Goal: Task Accomplishment & Management: Manage account settings

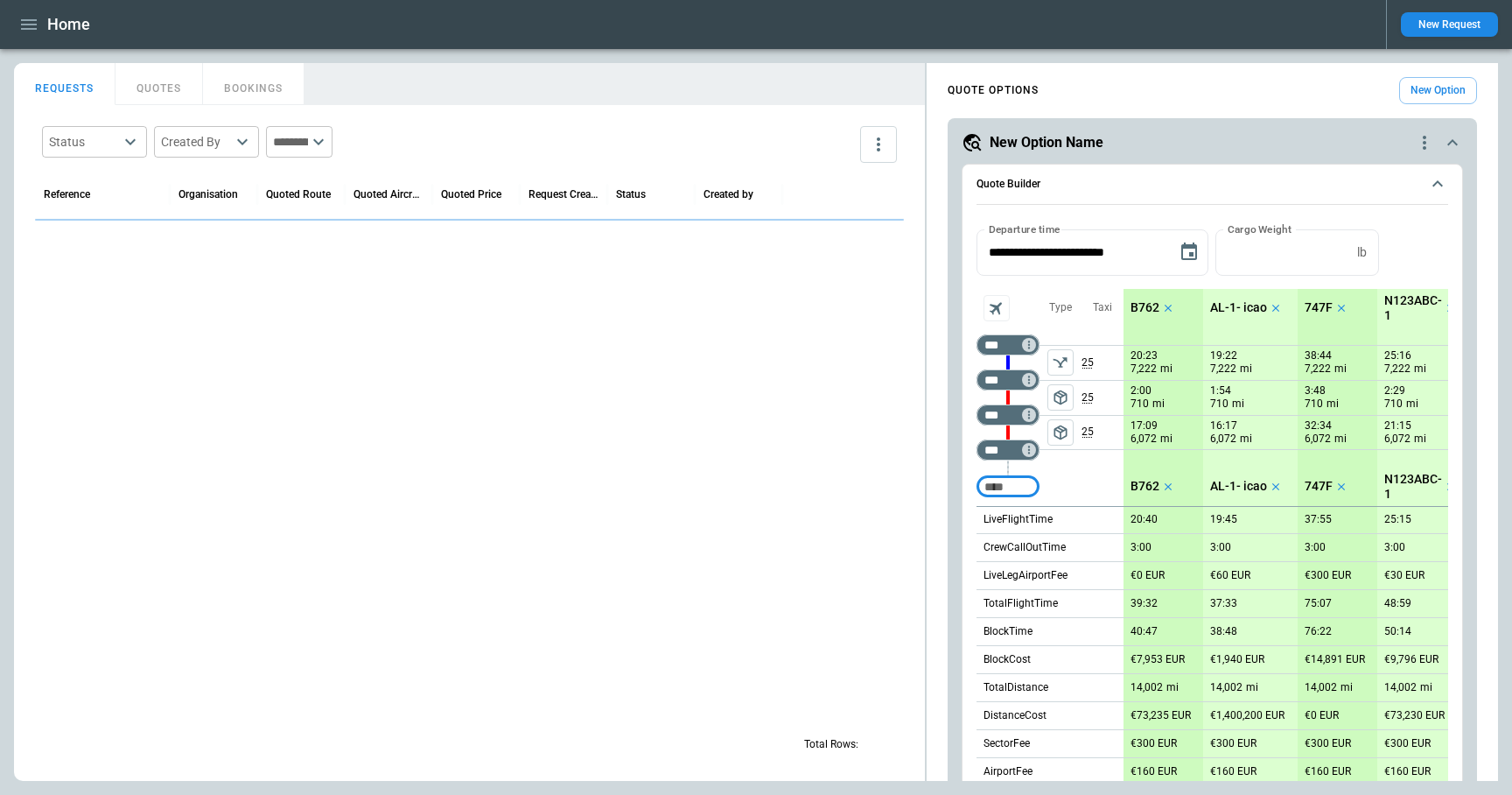
click at [21, 22] on icon "button" at bounding box center [29, 24] width 21 height 21
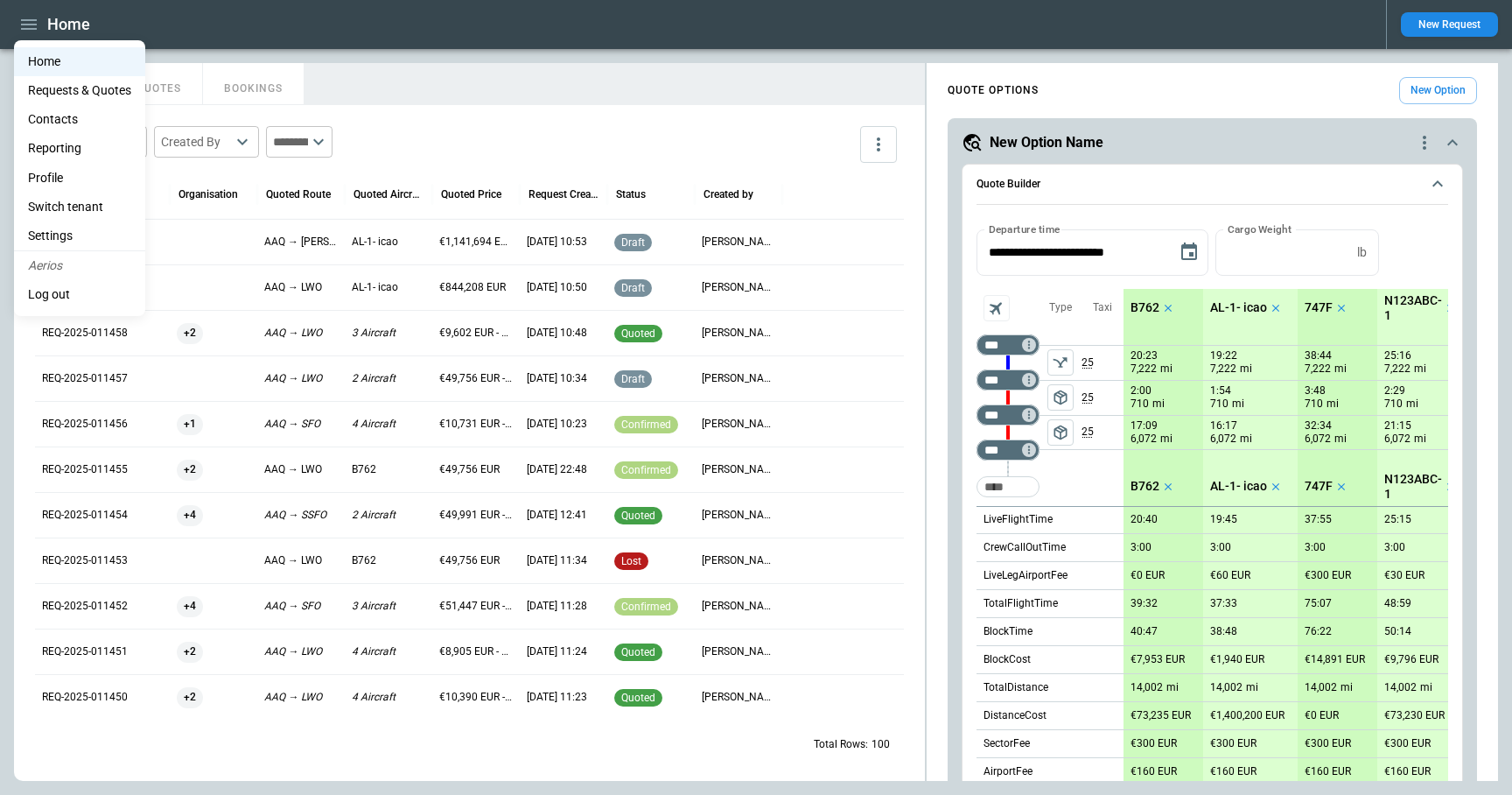
click at [1297, 46] on div at bounding box center [756, 398] width 1512 height 795
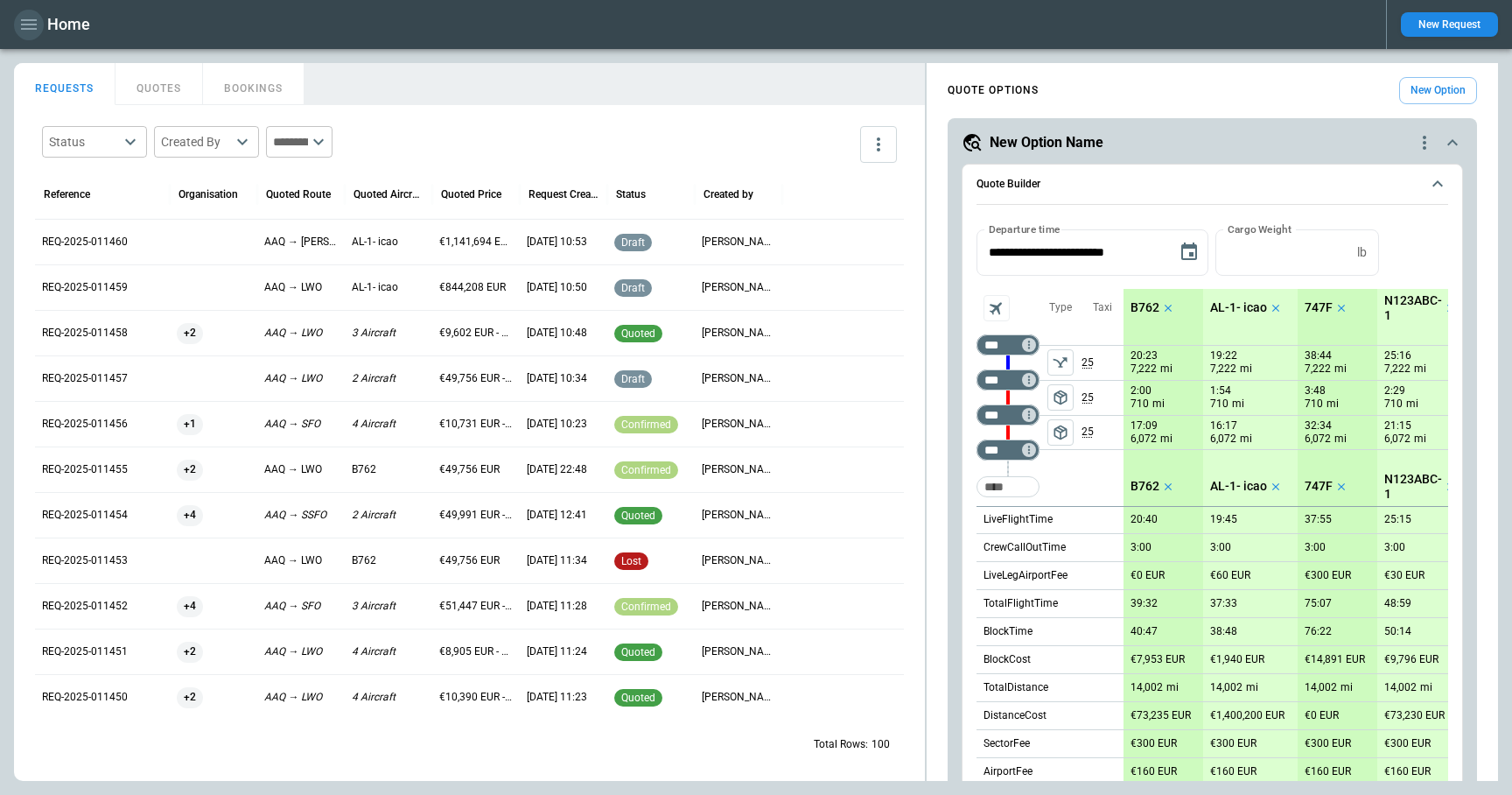
click at [26, 20] on icon "button" at bounding box center [29, 24] width 16 height 11
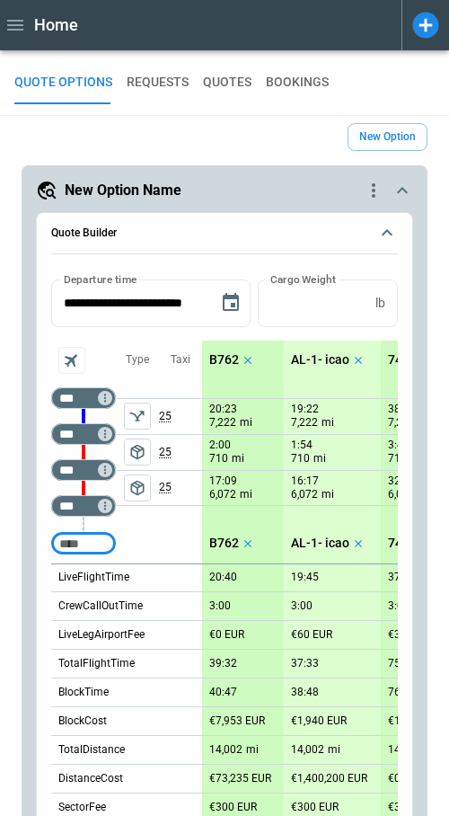
click at [13, 17] on icon "button" at bounding box center [15, 25] width 22 height 22
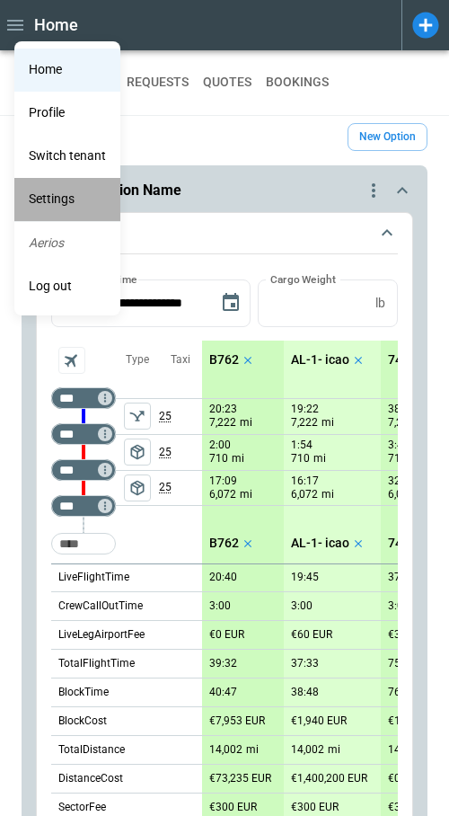
click at [39, 204] on li "Settings" at bounding box center [67, 199] width 106 height 43
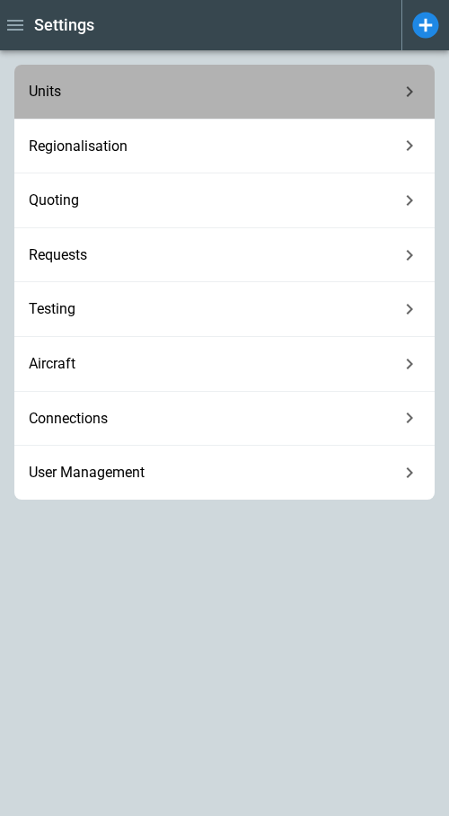
click at [128, 82] on div "Units" at bounding box center [224, 92] width 420 height 55
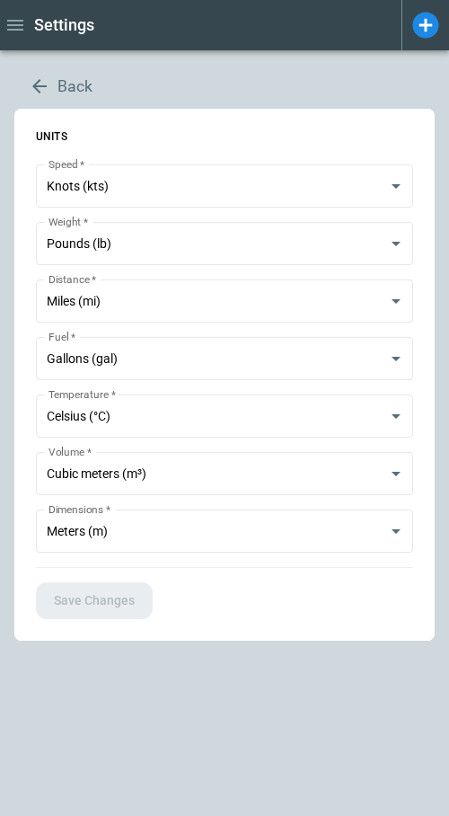
click at [57, 82] on button "Back" at bounding box center [60, 87] width 93 height 44
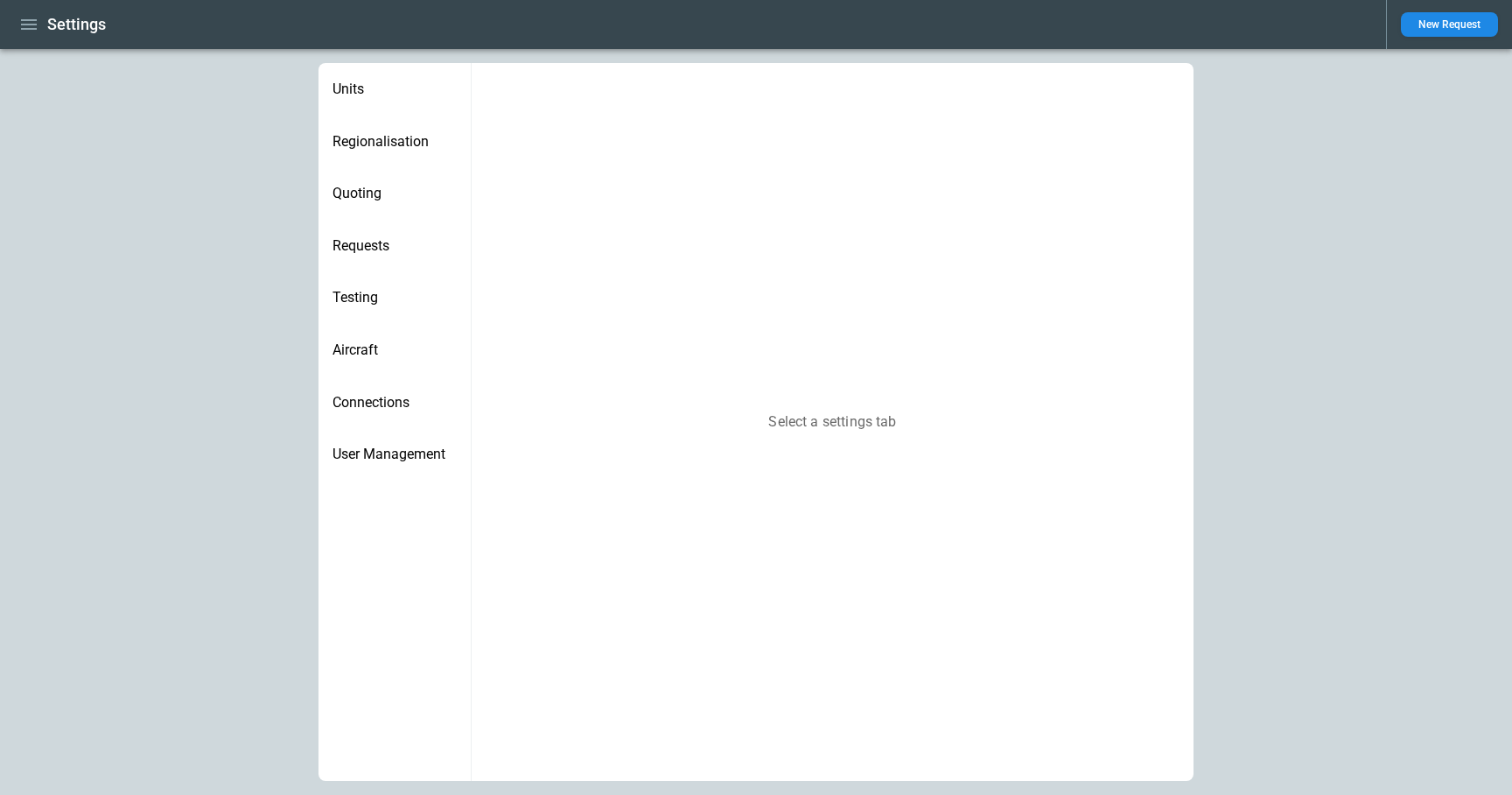
click at [379, 461] on span "User Management" at bounding box center [395, 454] width 125 height 18
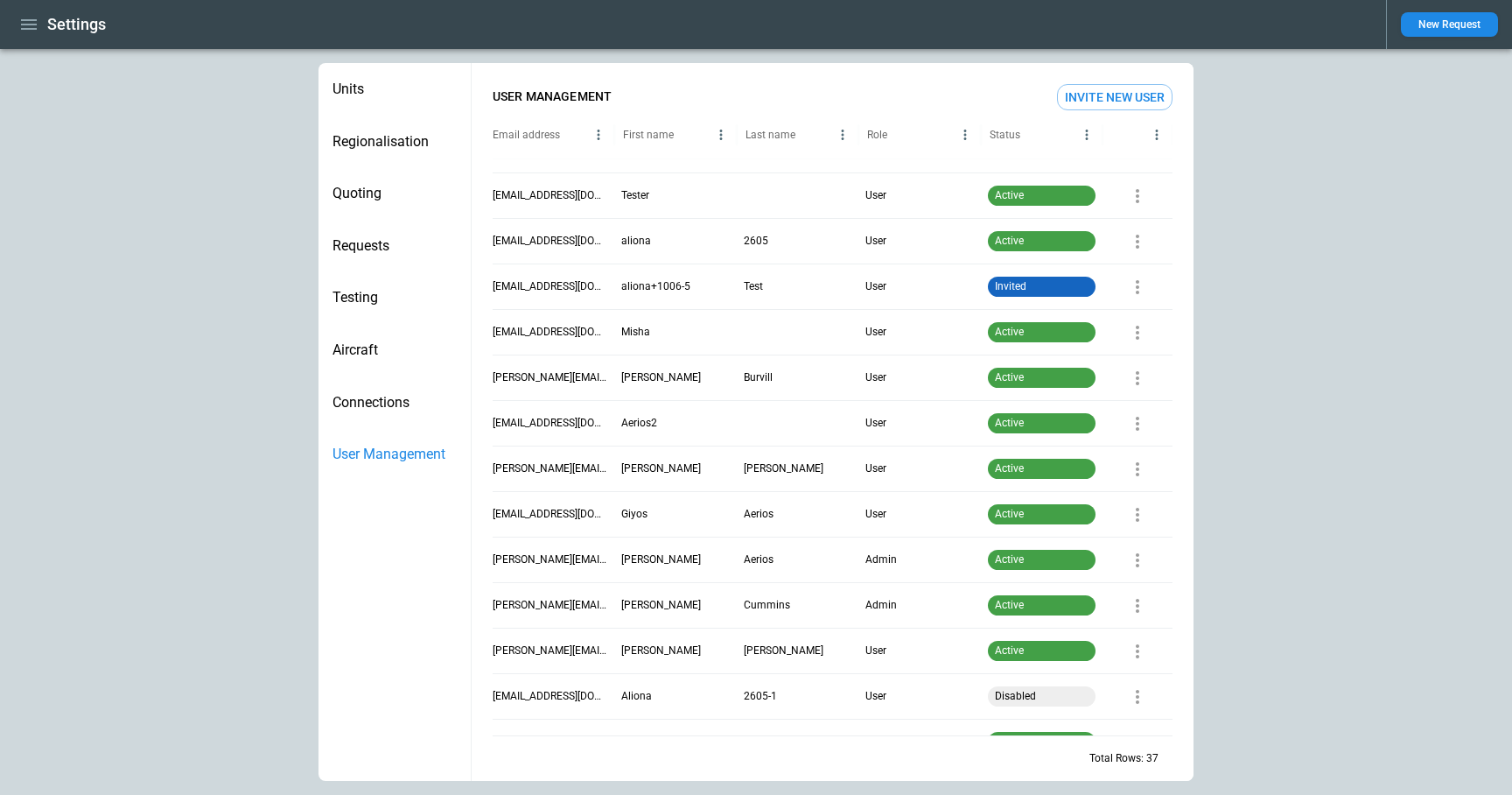
scroll to position [290, 0]
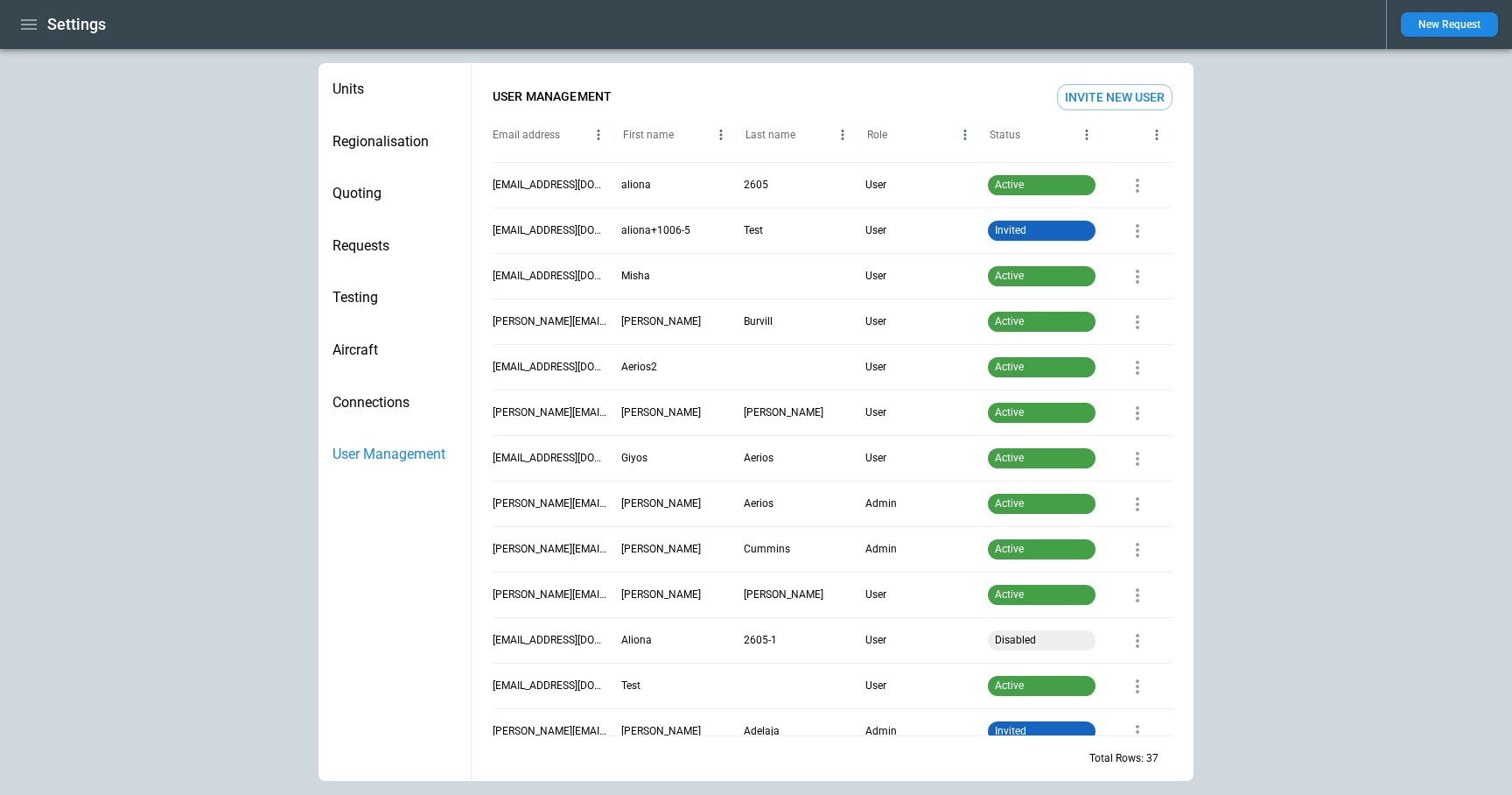
click at [23, 25] on icon "button" at bounding box center [29, 24] width 21 height 21
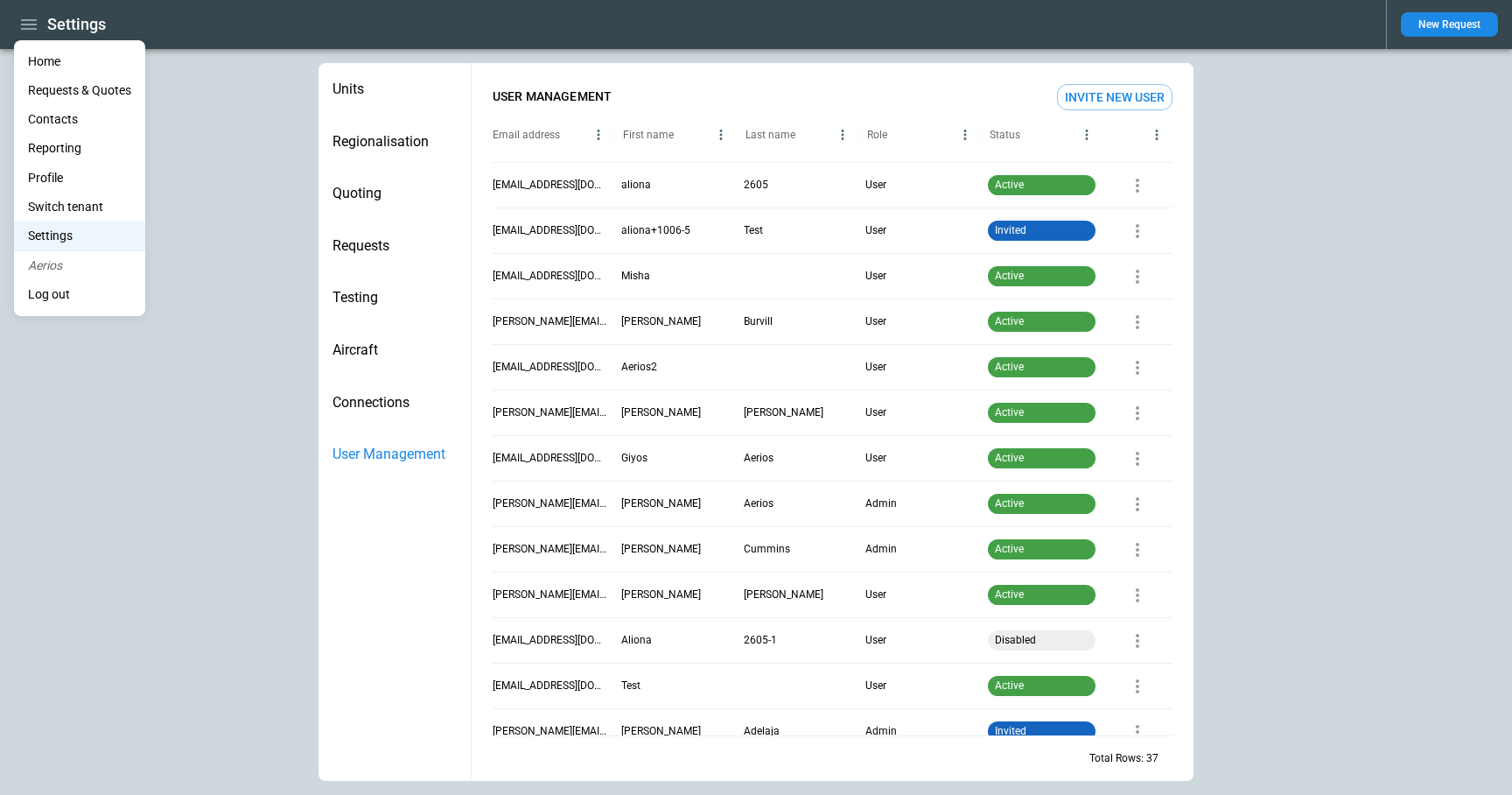
click at [55, 178] on li "Profile" at bounding box center [79, 178] width 132 height 29
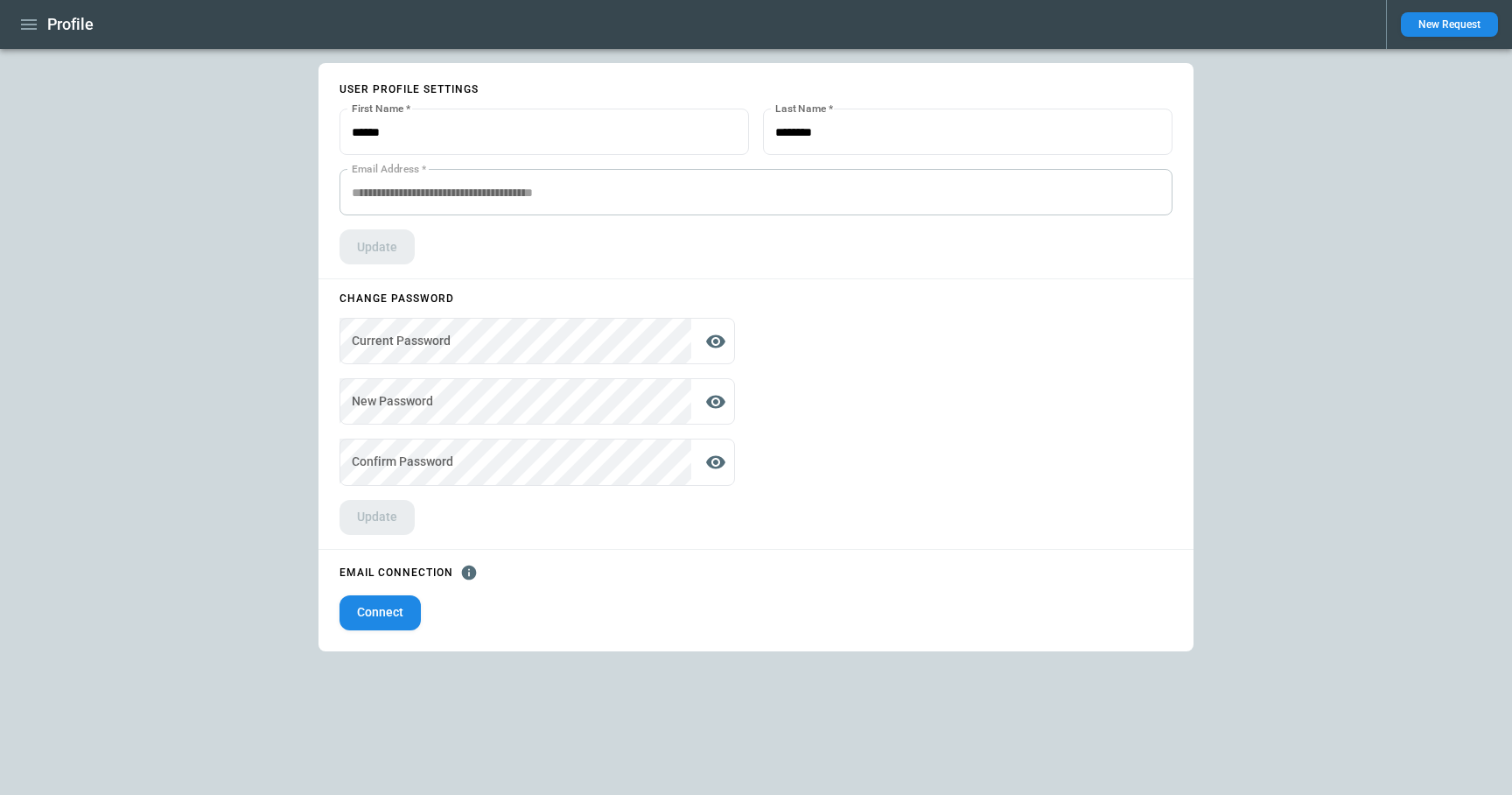
click at [30, 20] on icon "button" at bounding box center [29, 24] width 16 height 11
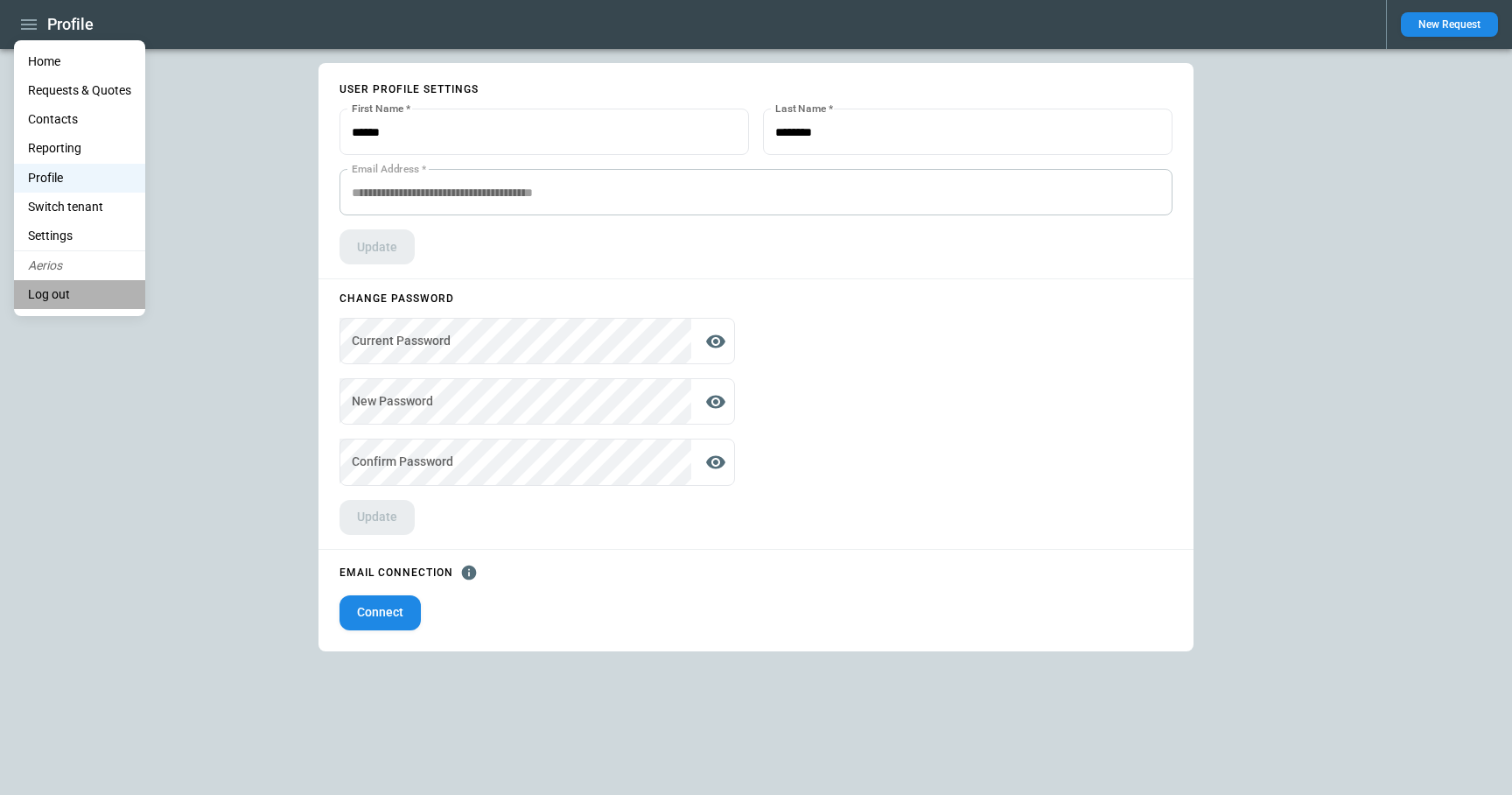
click at [66, 285] on li "Log out" at bounding box center [79, 294] width 132 height 29
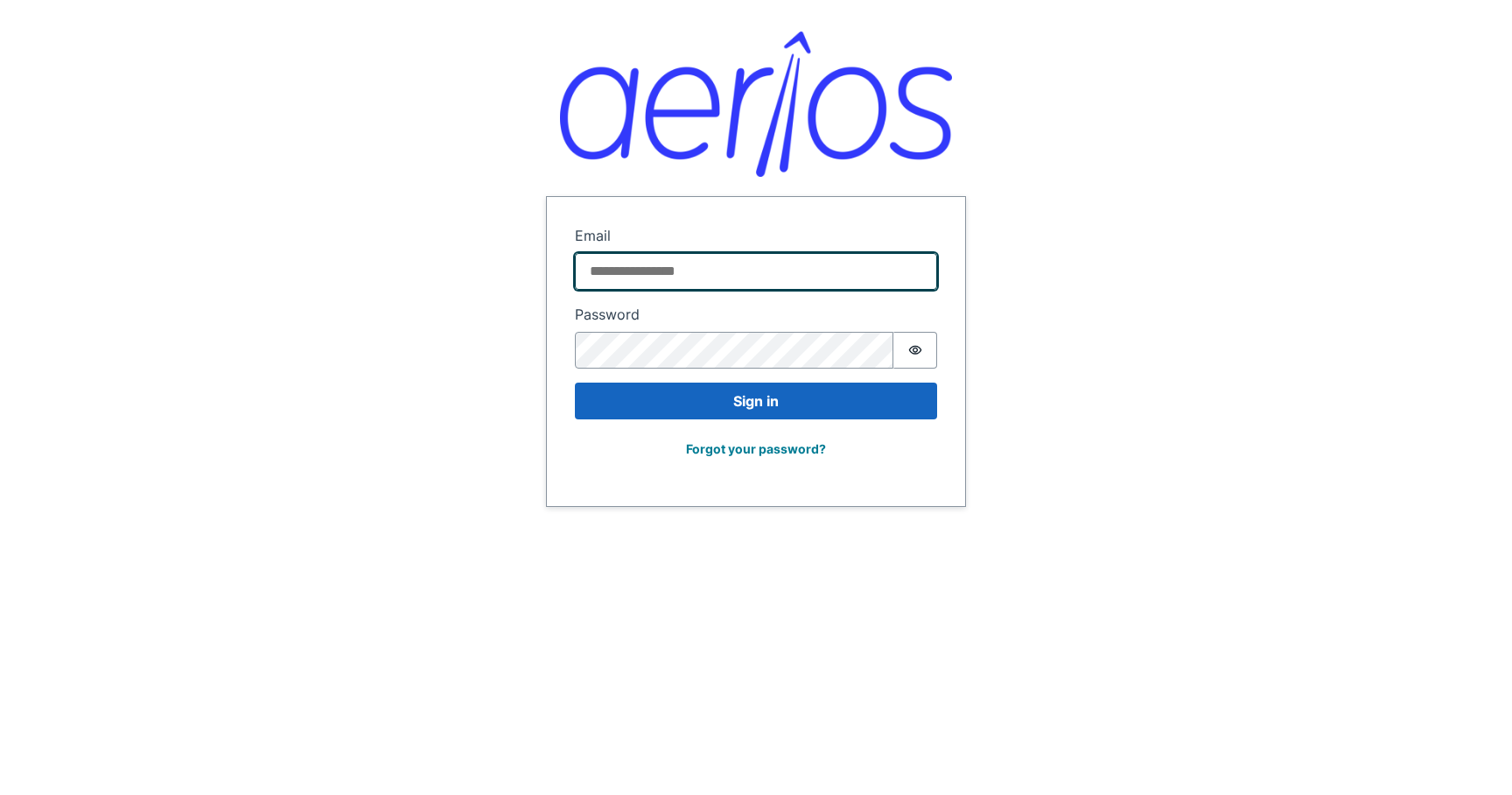
click at [710, 270] on input "Email" at bounding box center [756, 272] width 362 height 37
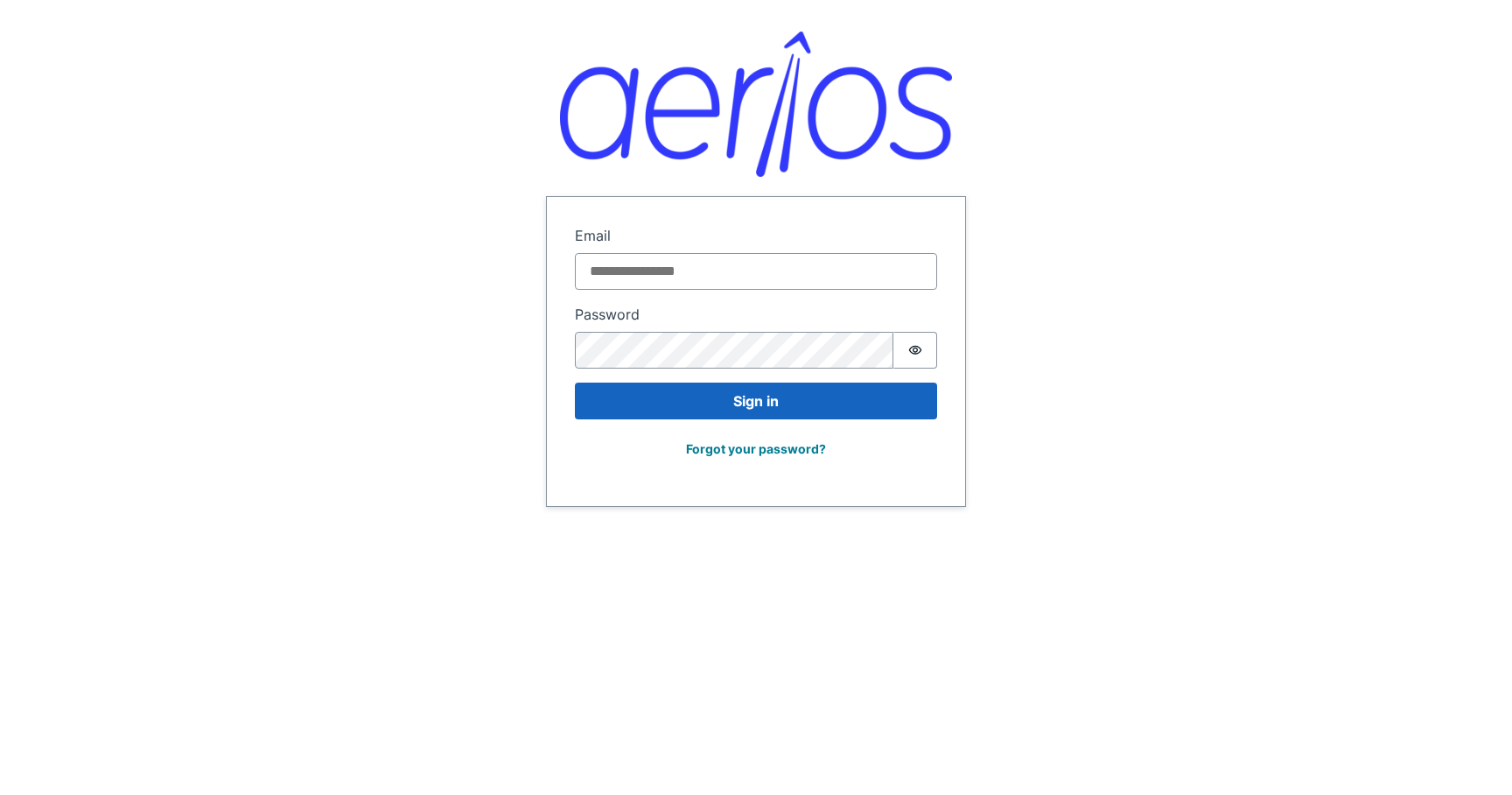
click at [1142, 209] on div "Sign in Email Password Password is hidden Sign in Forgot your password?" at bounding box center [756, 253] width 1512 height 507
click at [720, 298] on fieldset "Sign in Email Password Password is hidden" at bounding box center [756, 296] width 362 height 143
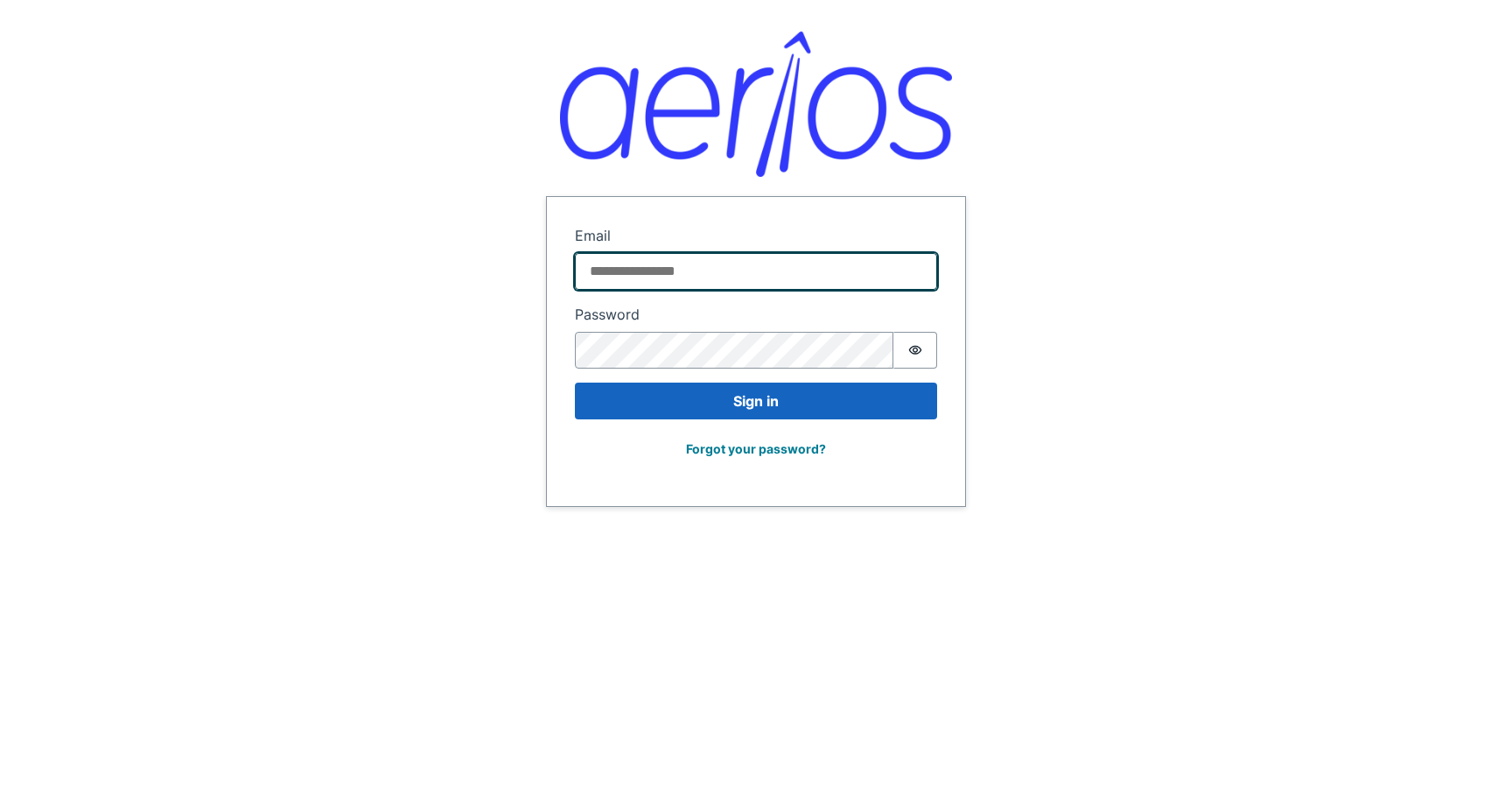
click at [704, 284] on input "Email" at bounding box center [756, 272] width 362 height 37
paste input "**********"
type input "**********"
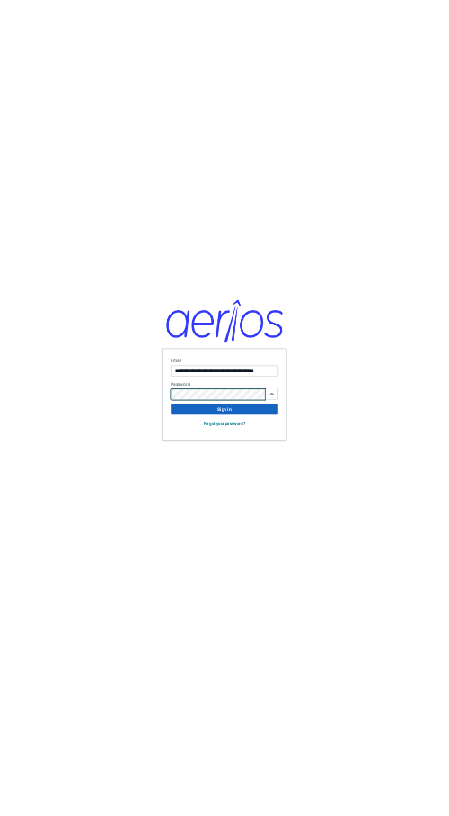
scroll to position [0, 0]
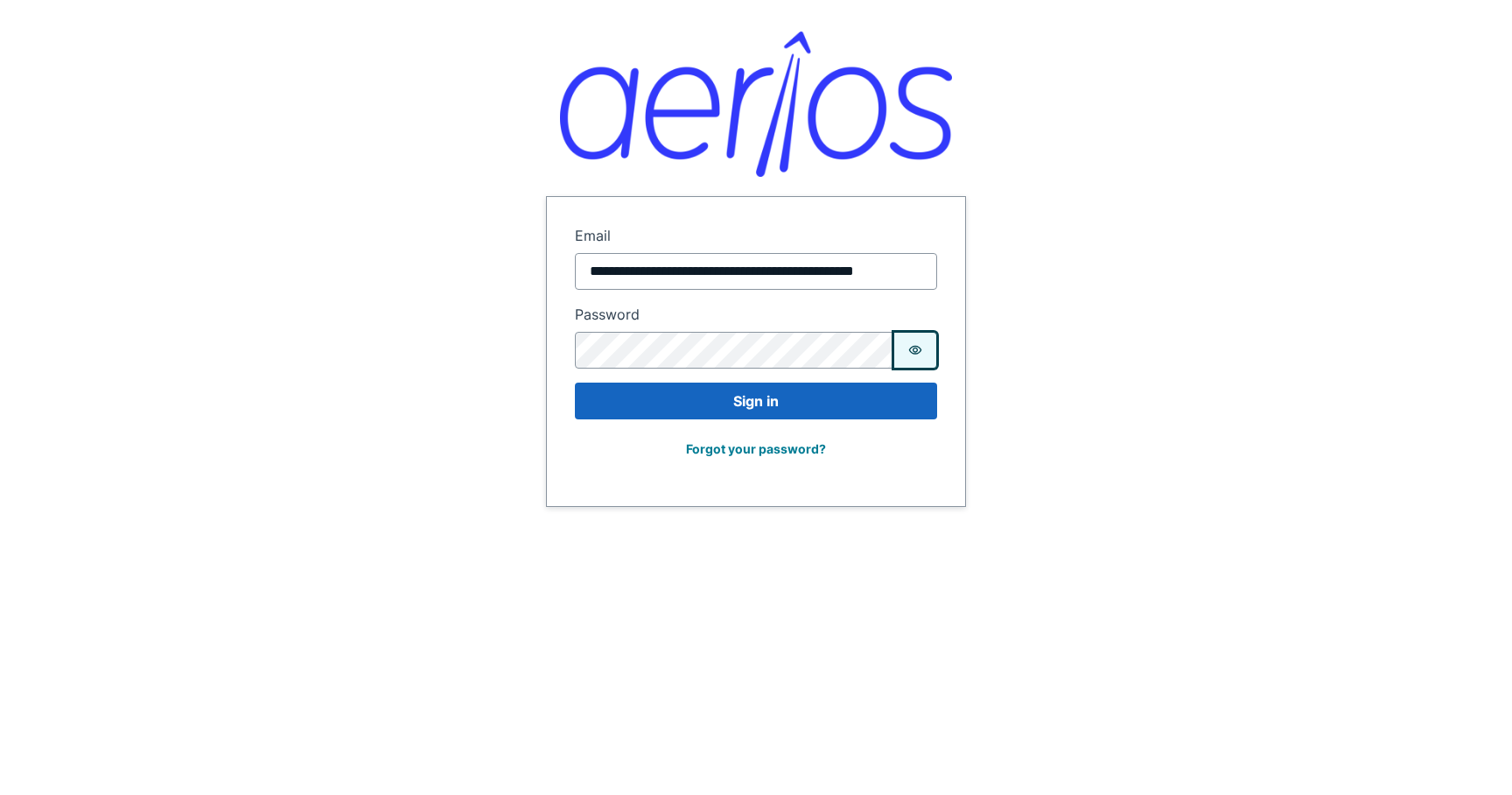
click at [917, 354] on icon "Show password" at bounding box center [915, 349] width 13 height 9
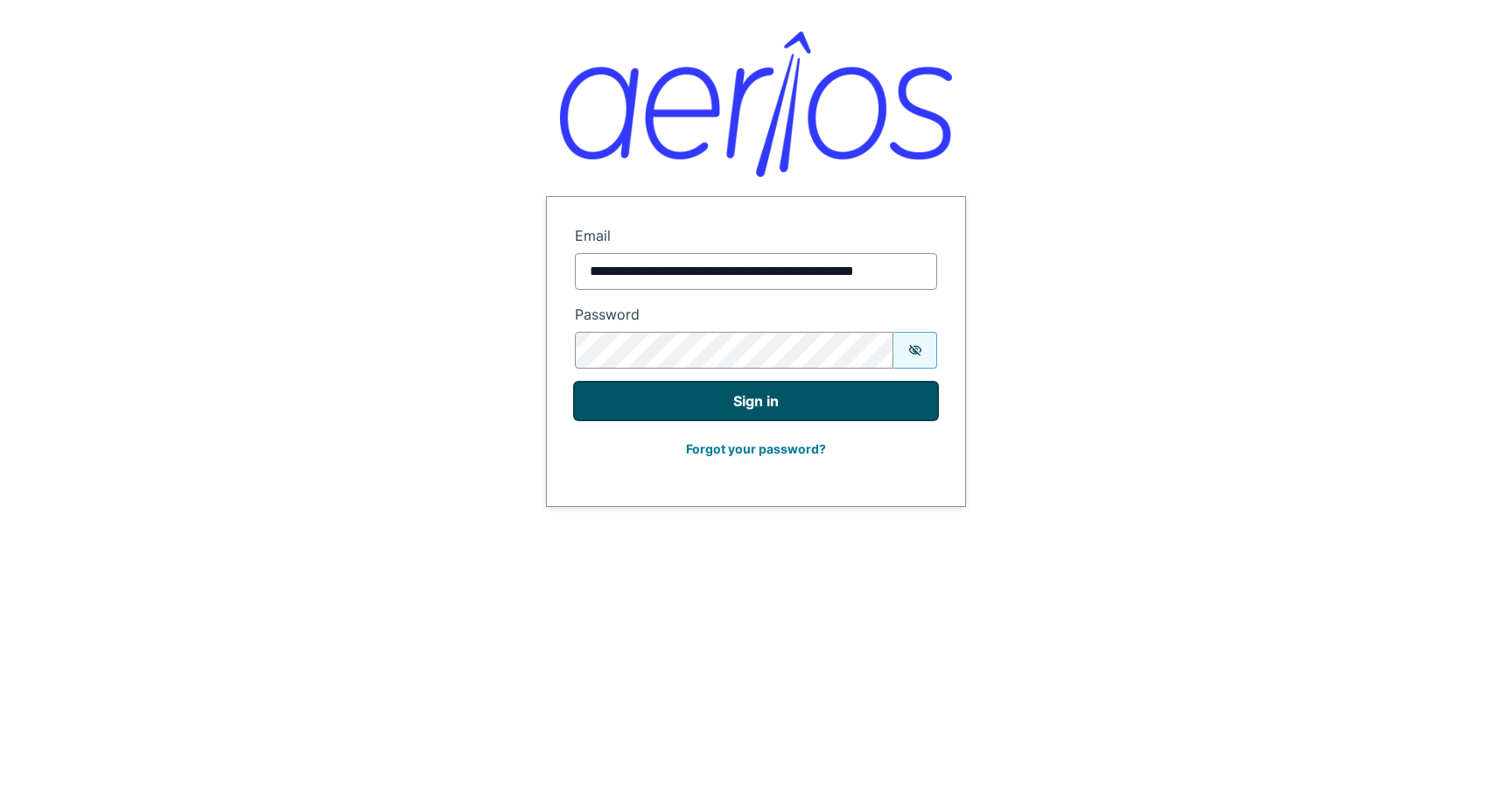
click at [816, 405] on button "Sign in" at bounding box center [756, 401] width 362 height 37
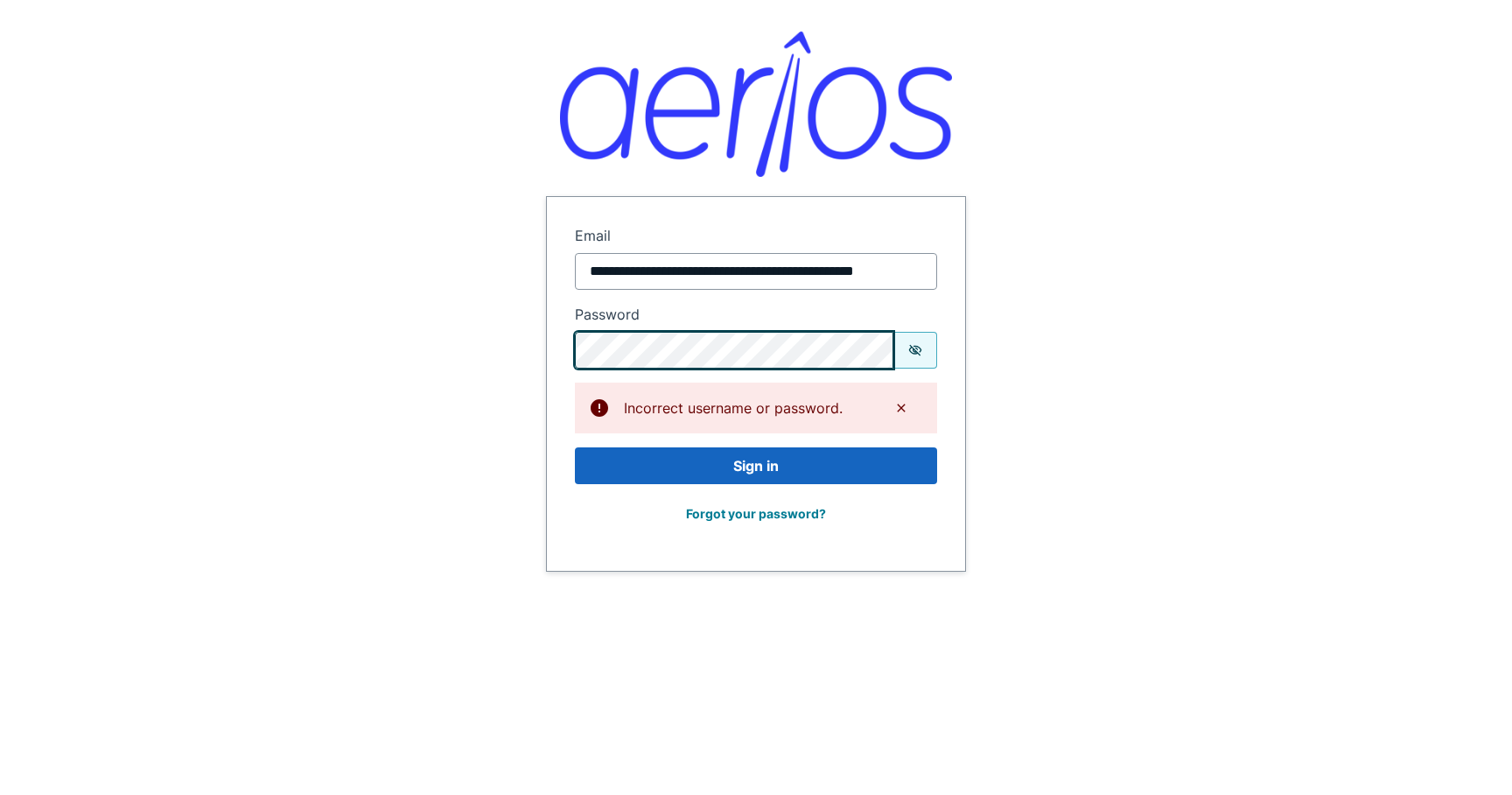
click at [562, 347] on form "**********" at bounding box center [755, 384] width 418 height 374
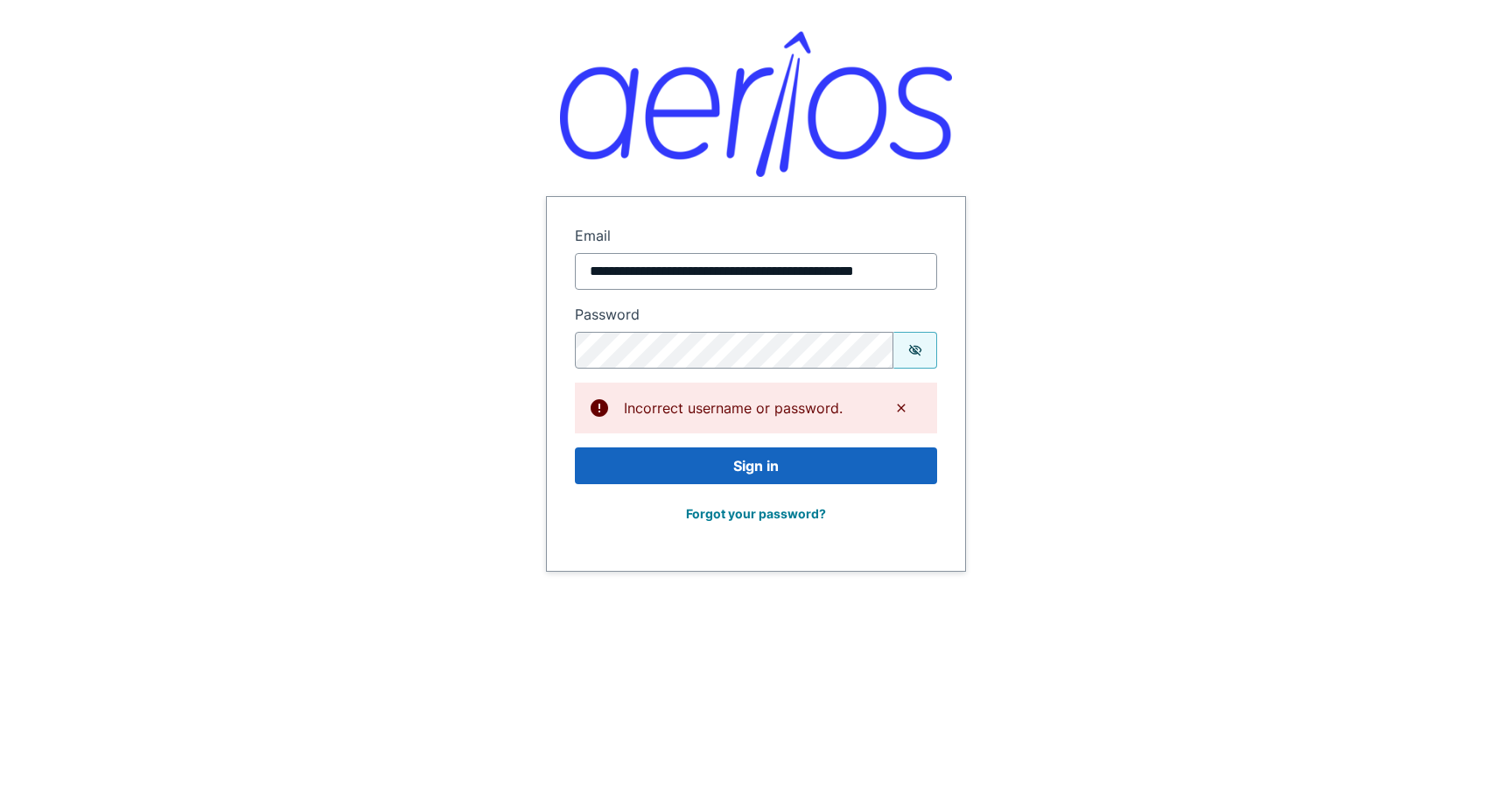
click at [1024, 197] on div "**********" at bounding box center [756, 285] width 1512 height 572
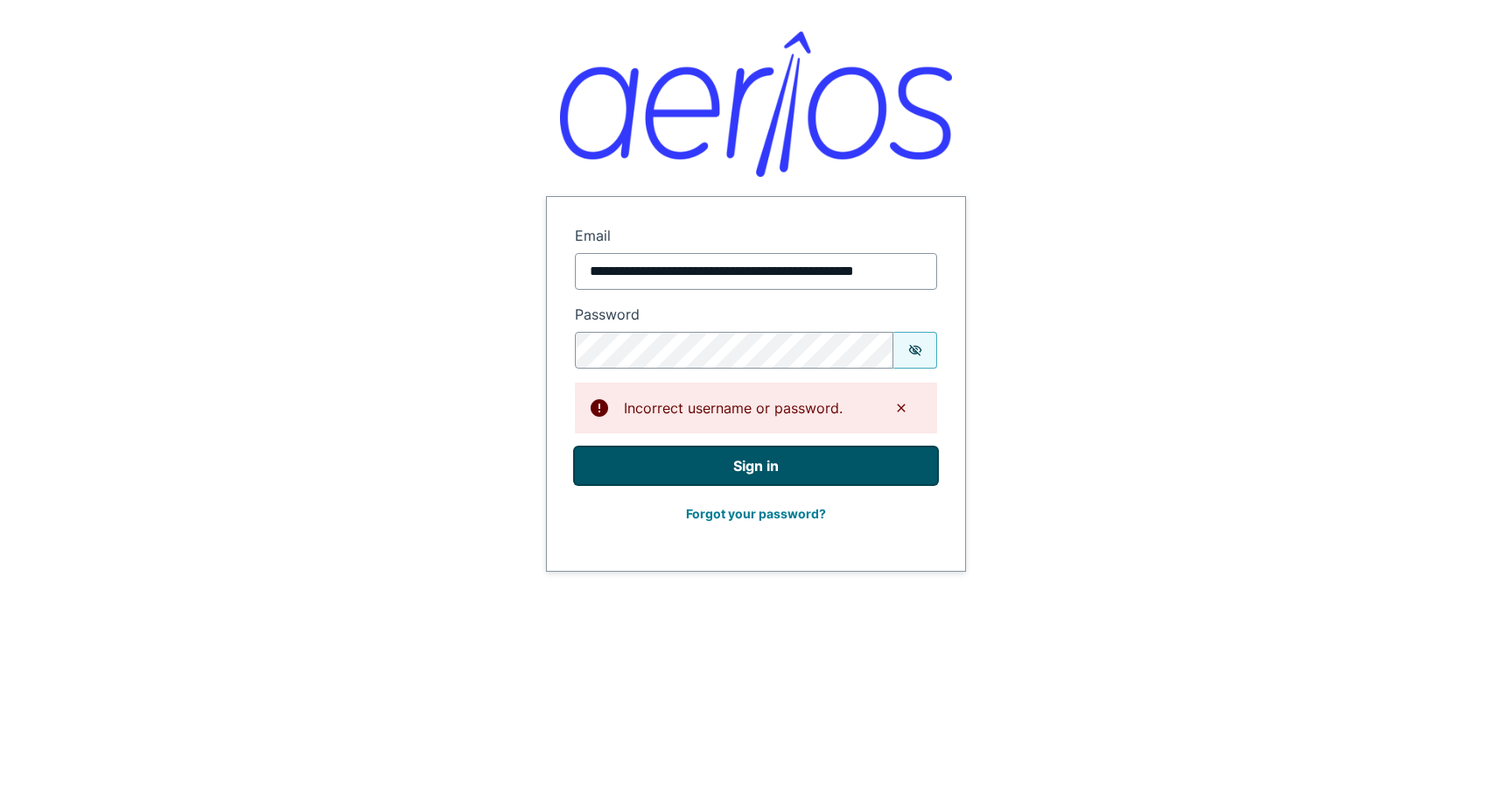
click at [715, 474] on button "Sign in" at bounding box center [756, 466] width 362 height 37
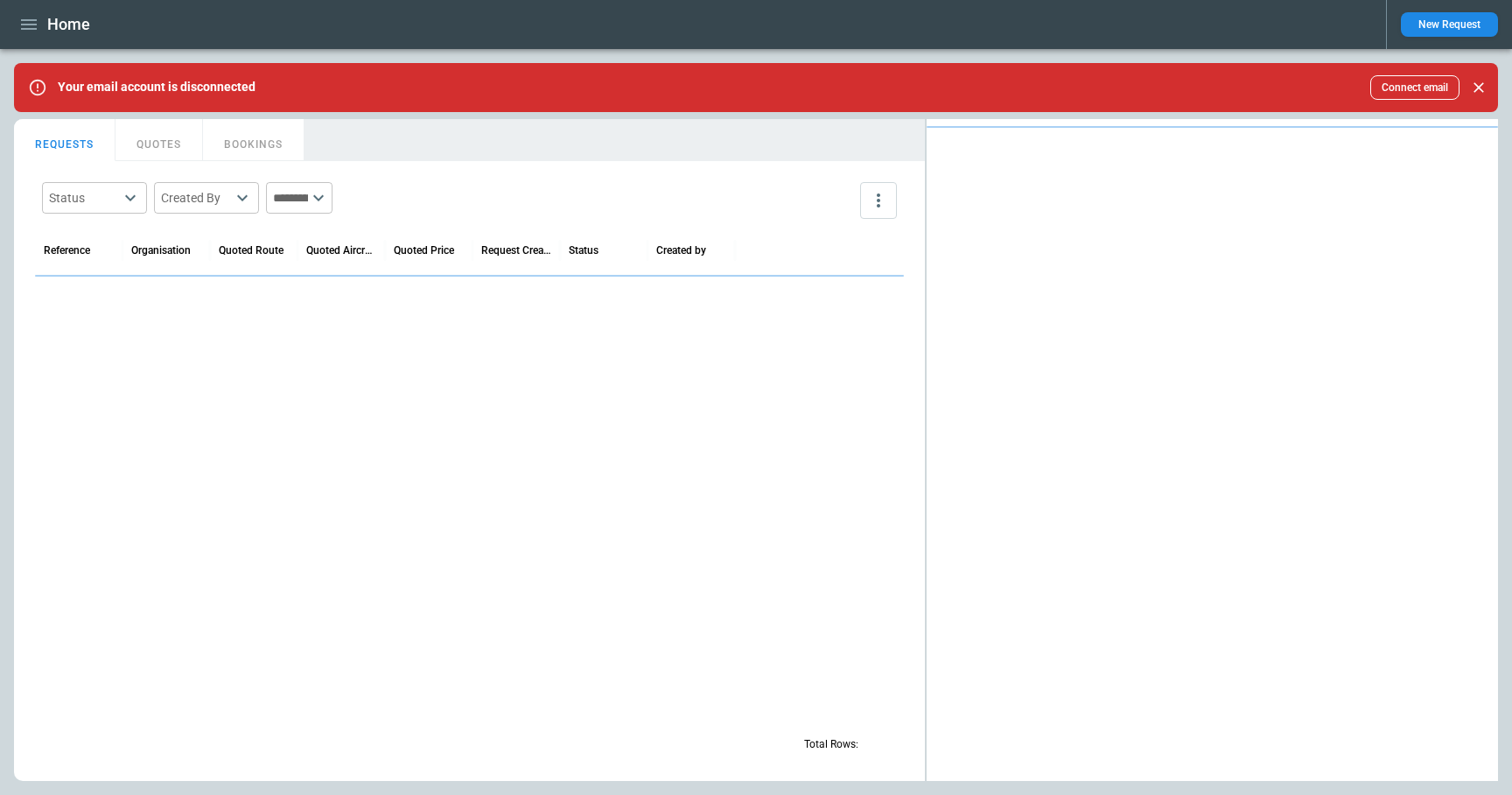
click at [1482, 88] on icon "Close" at bounding box center [1479, 88] width 18 height 18
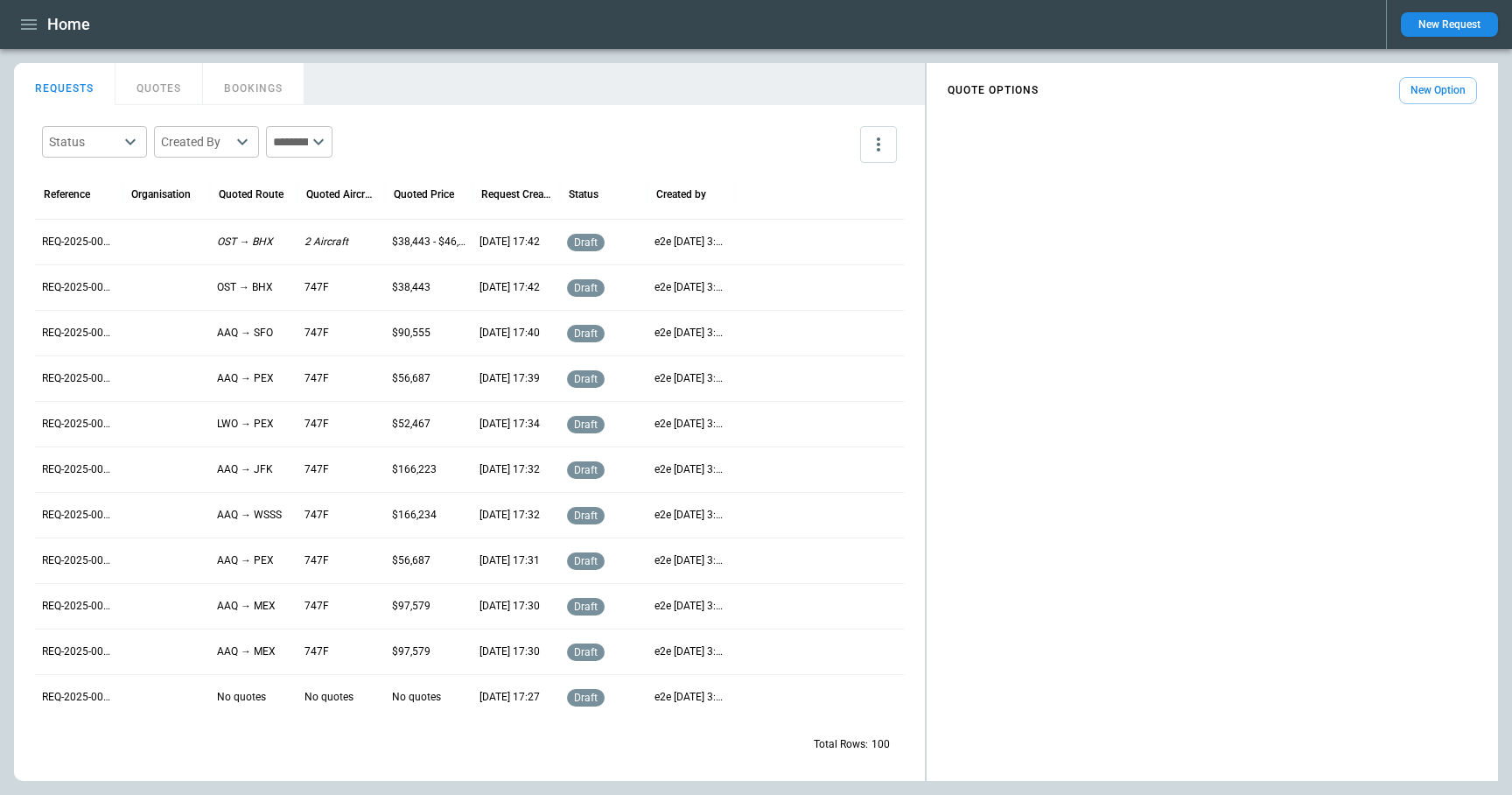
click at [31, 31] on icon "button" at bounding box center [29, 24] width 21 height 21
click at [838, 65] on div at bounding box center [756, 398] width 1512 height 795
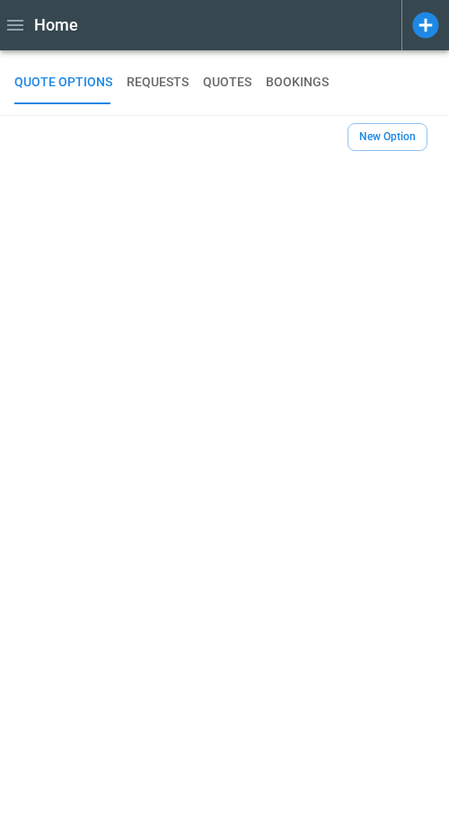
click at [10, 26] on icon "button" at bounding box center [15, 25] width 22 height 22
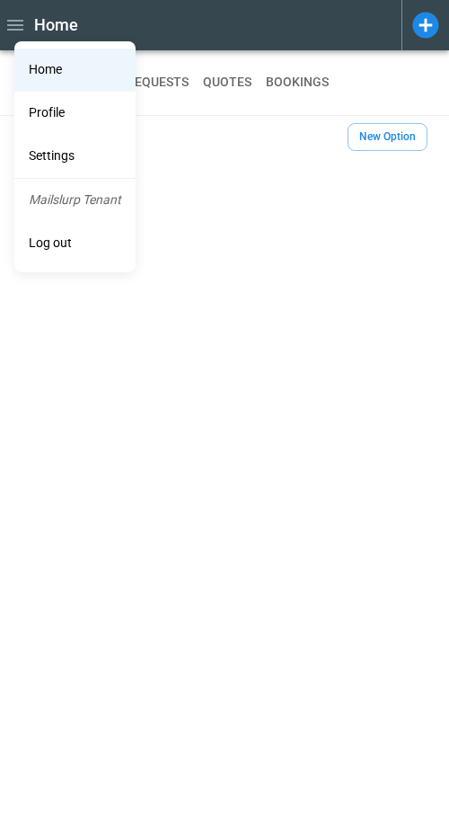
click at [66, 159] on li "Settings" at bounding box center [74, 156] width 121 height 43
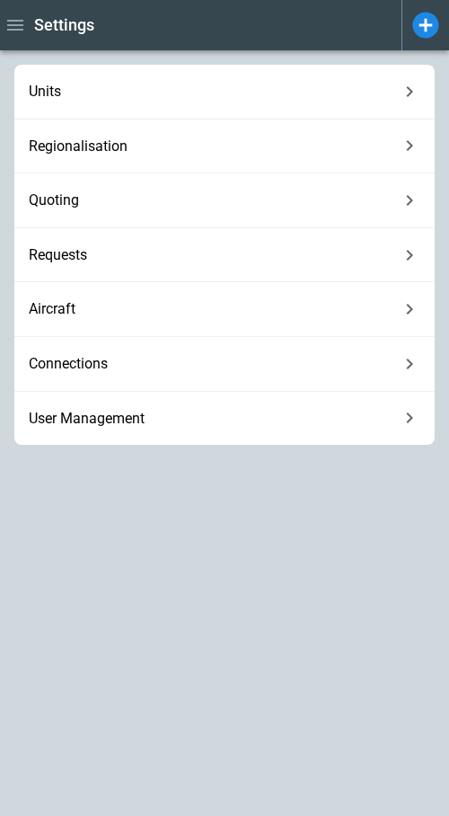
click at [222, 411] on span "User Management" at bounding box center [214, 419] width 370 height 18
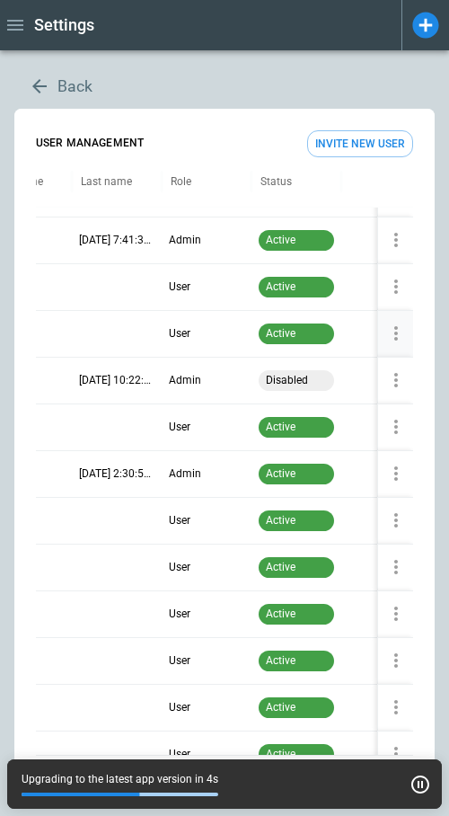
scroll to position [38, 0]
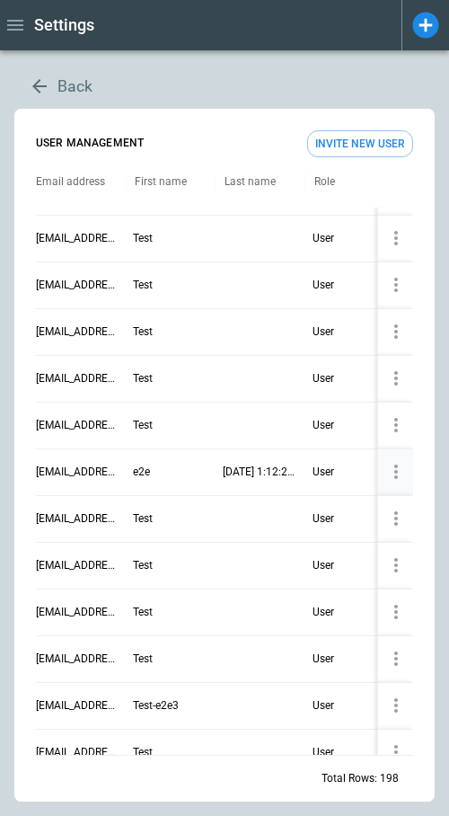
click at [100, 469] on p "9ba84c65-795a-4de7-891f-55dfd8faeb69@mailslurp.biz" at bounding box center [77, 471] width 83 height 15
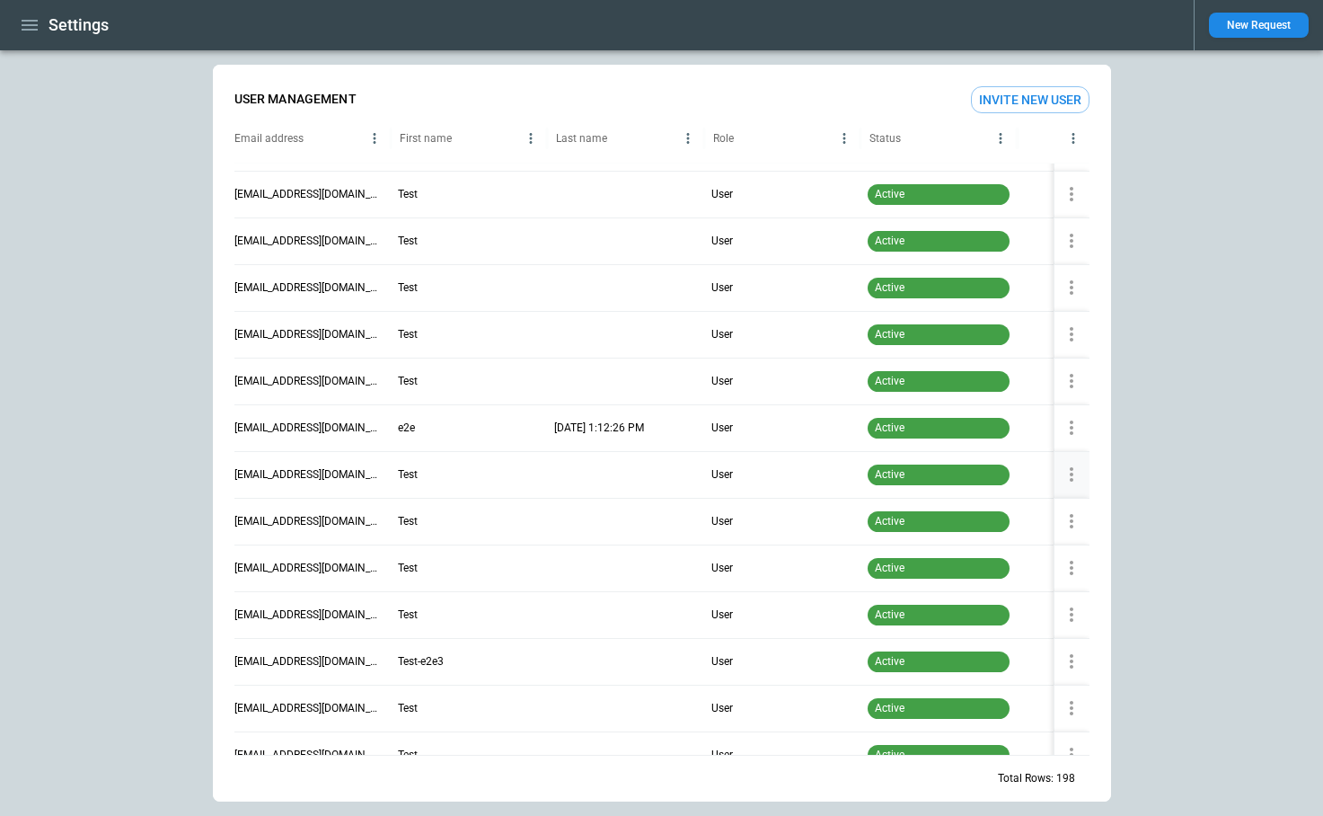
click at [328, 476] on p "55371a35-5efb-4fde-8f63-788c1d77fbc6@mailslurp.biz" at bounding box center [308, 474] width 149 height 15
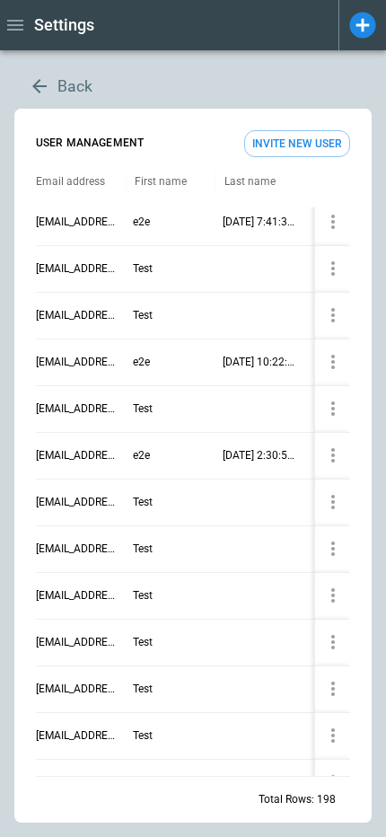
click at [65, 91] on button "Back" at bounding box center [60, 87] width 93 height 44
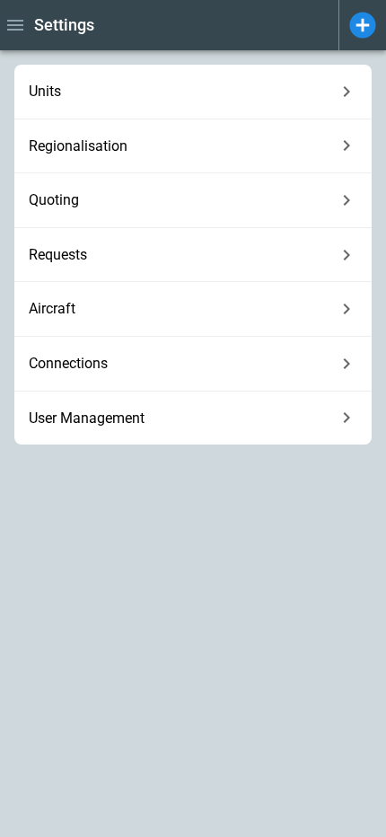
click at [132, 423] on span "User Management" at bounding box center [182, 419] width 307 height 18
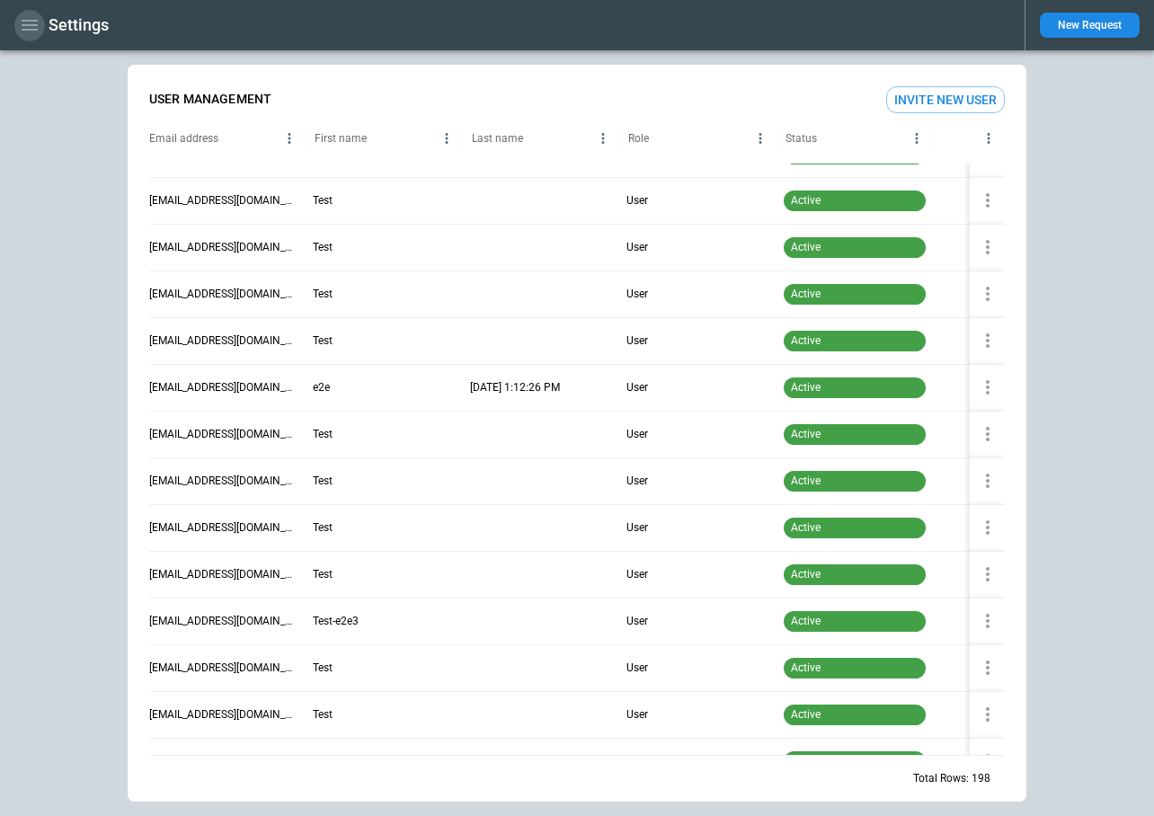
click at [26, 31] on icon "button" at bounding box center [30, 25] width 22 height 22
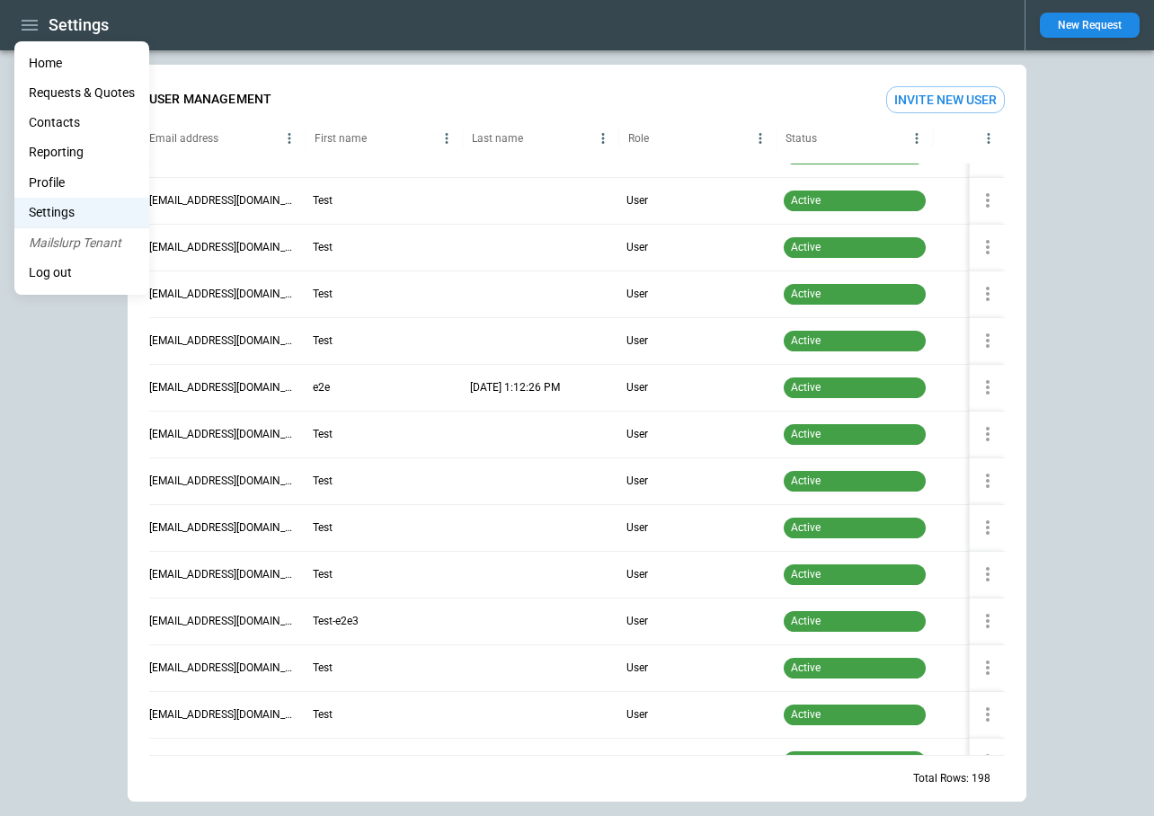
click at [70, 270] on li "Log out" at bounding box center [81, 273] width 135 height 30
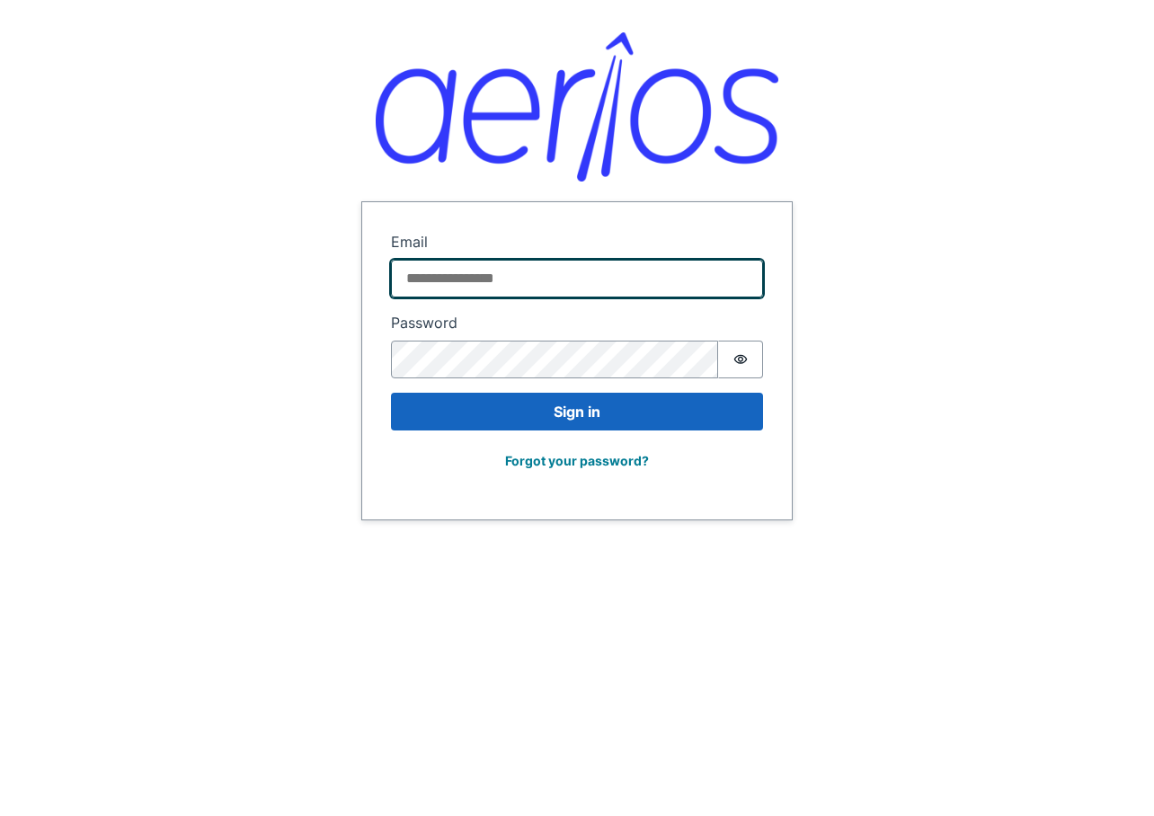
click at [473, 287] on input "Email" at bounding box center [577, 279] width 372 height 38
paste input "**********"
type input "**********"
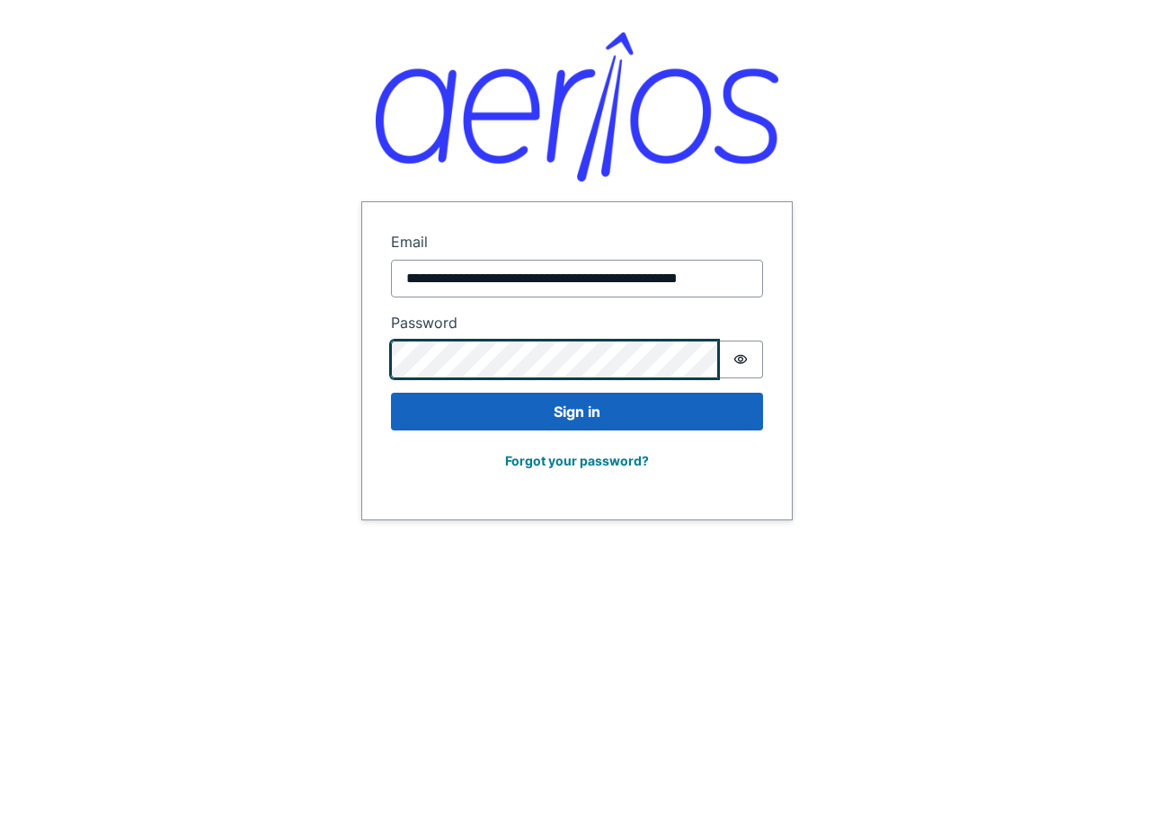
scroll to position [0, 0]
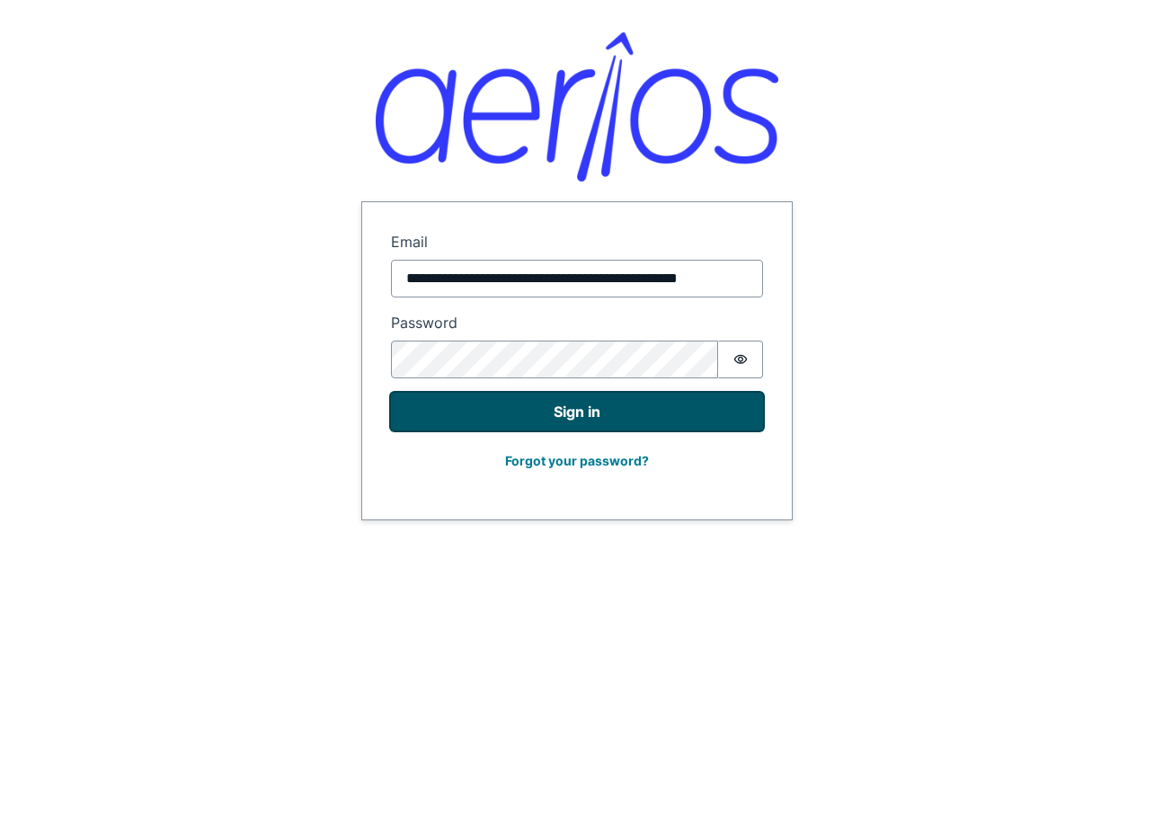
click at [430, 420] on button "Sign in" at bounding box center [577, 412] width 372 height 38
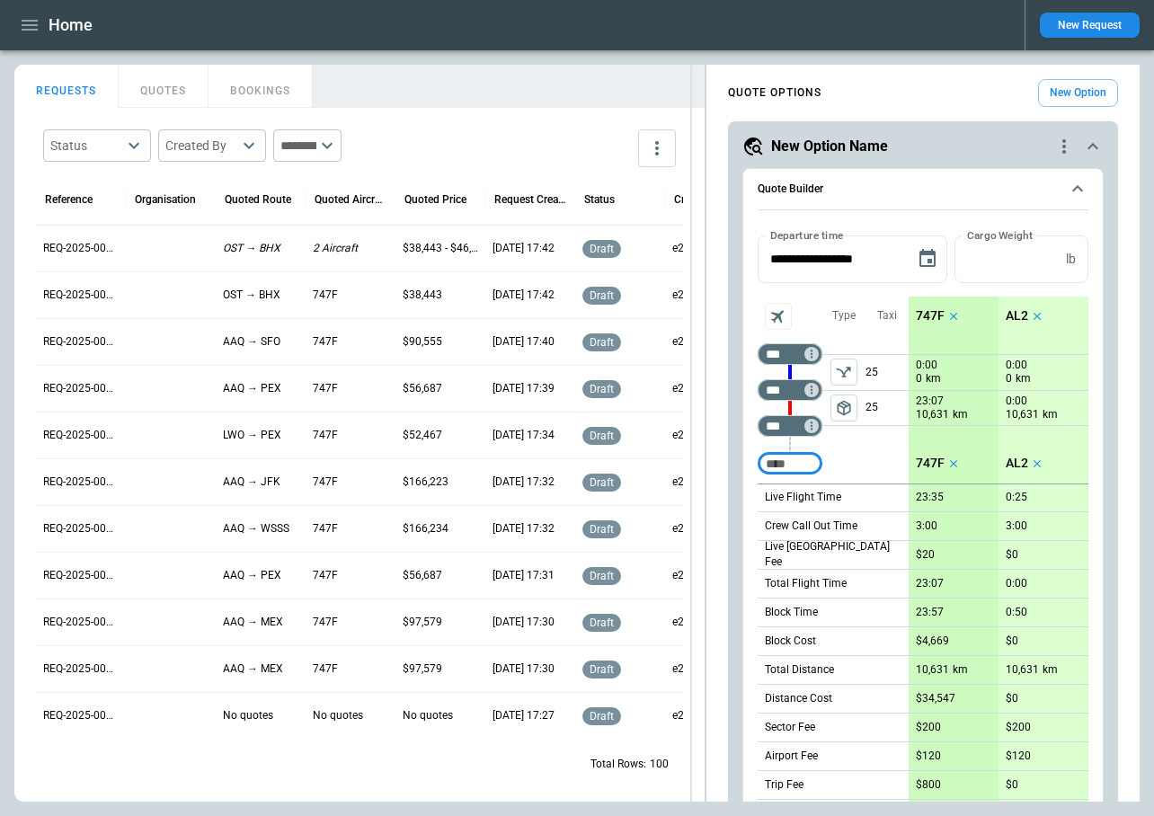
click at [691, 166] on div "FindBorderBarSize REQUESTS QUOTES BOOKINGS Status ​ Created By ​ ​ Reference Or…" at bounding box center [576, 433] width 1125 height 737
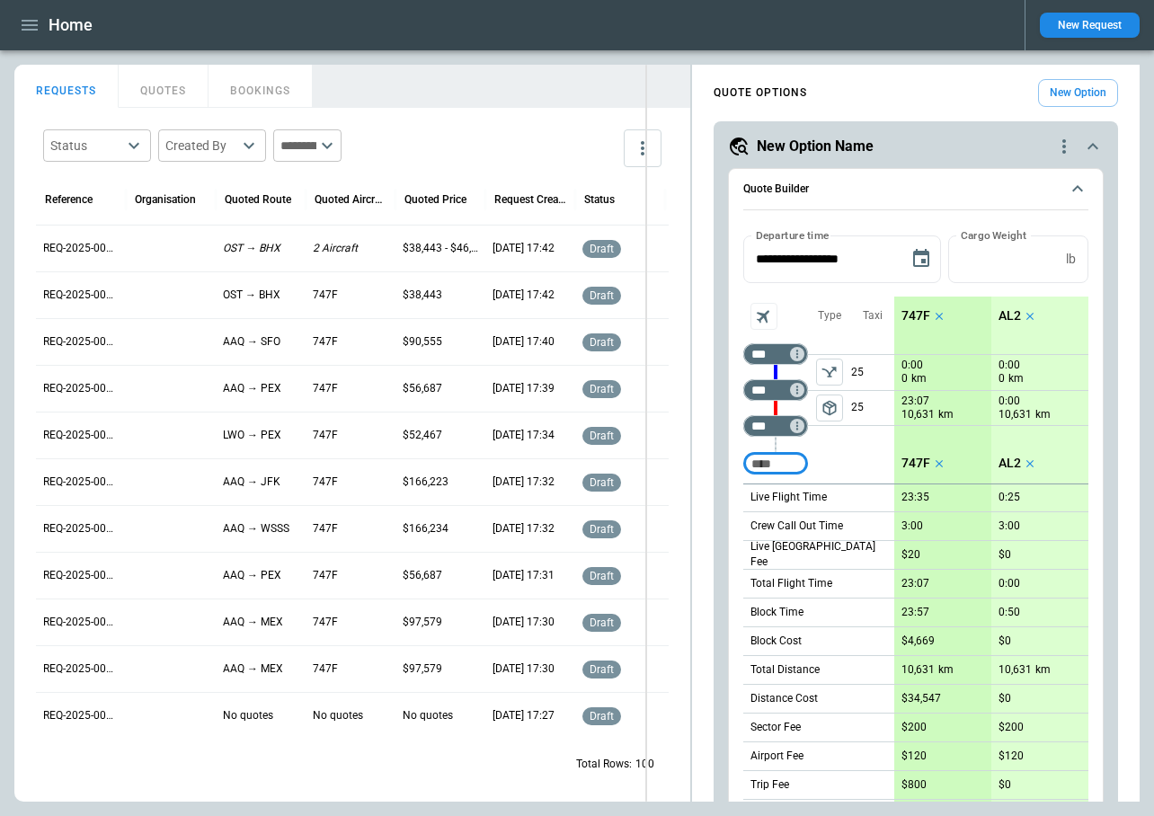
click at [645, 161] on div "FindBorderBarSize REQUESTS QUOTES BOOKINGS Status ​ Created By ​ ​ Reference Or…" at bounding box center [576, 433] width 1125 height 737
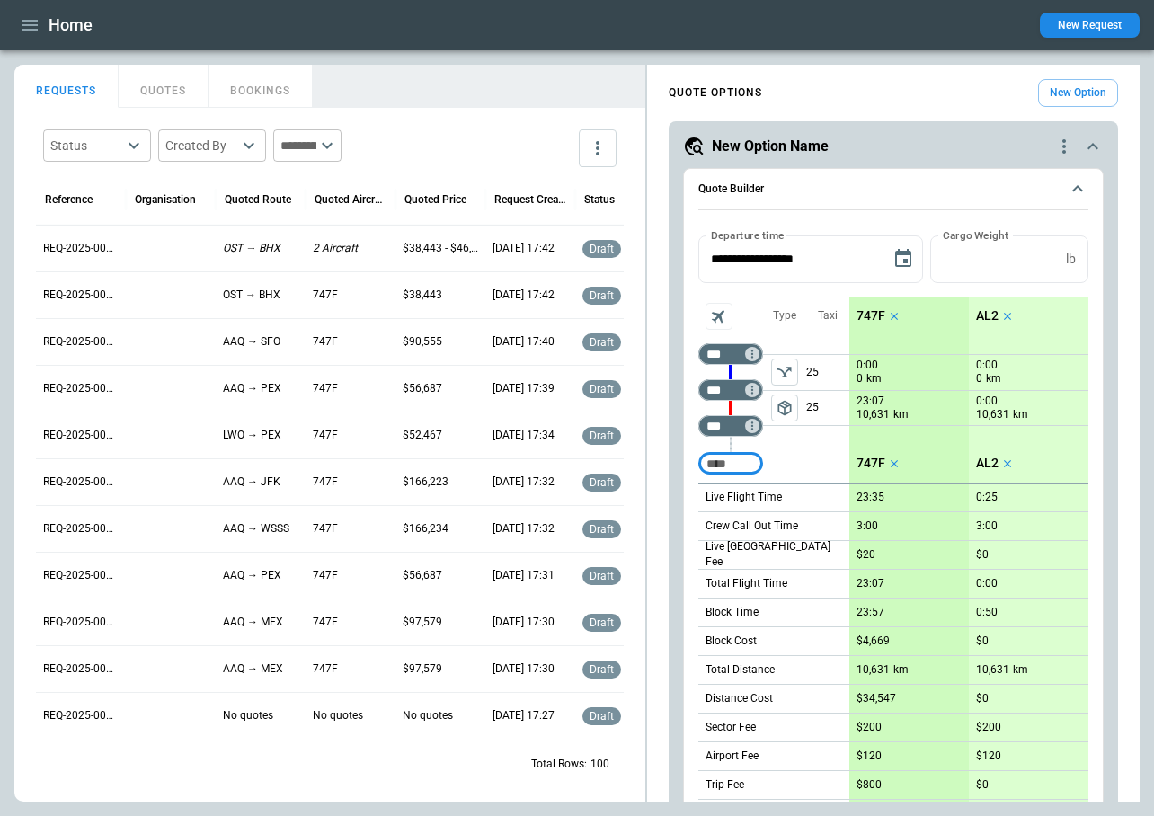
click at [22, 26] on icon "button" at bounding box center [30, 25] width 22 height 22
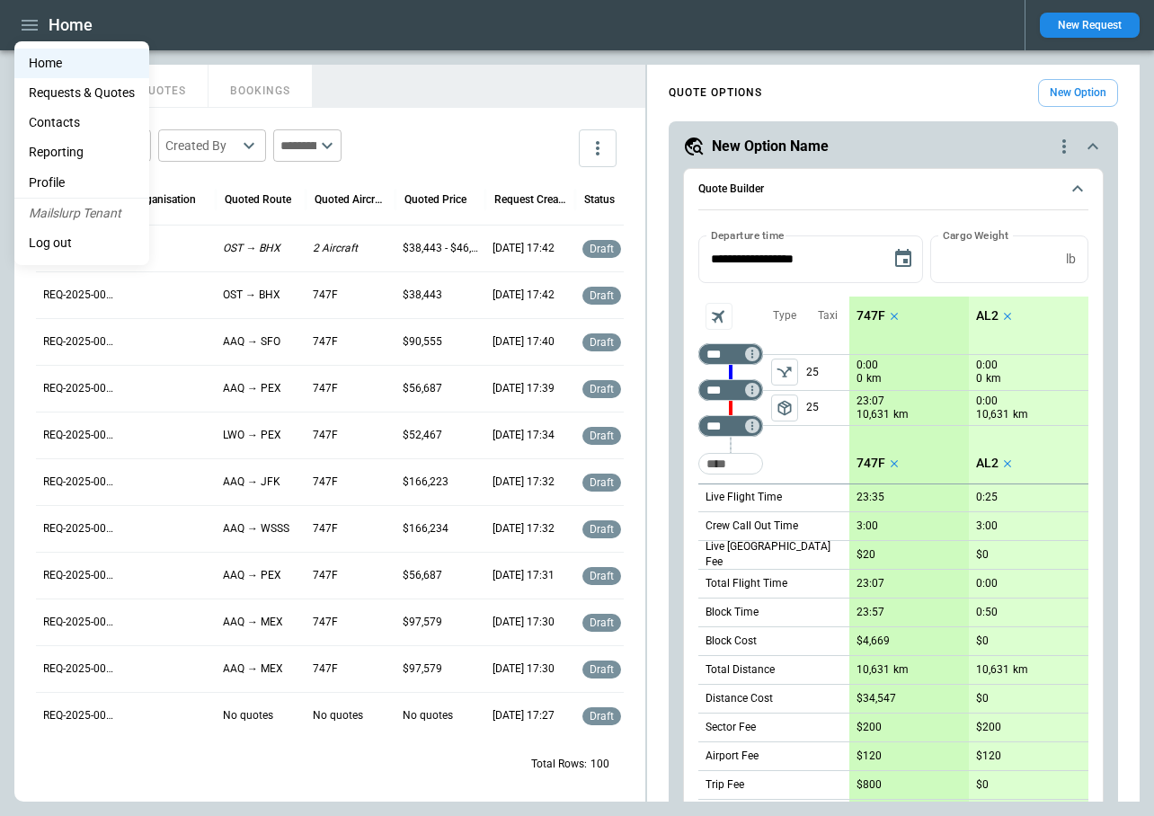
click at [614, 60] on div at bounding box center [577, 408] width 1154 height 816
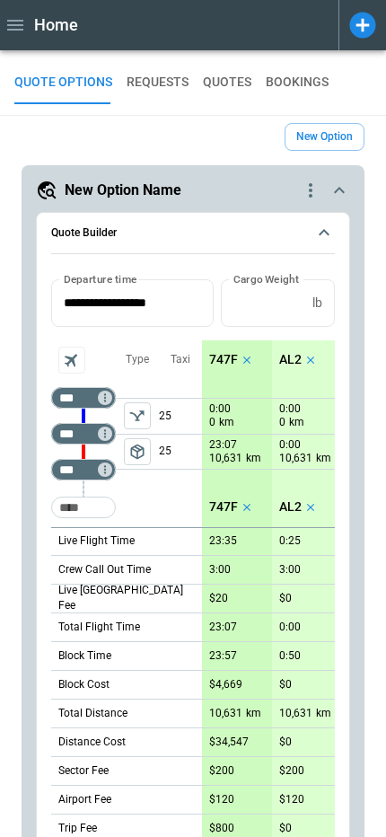
click at [19, 27] on icon "button" at bounding box center [15, 25] width 22 height 22
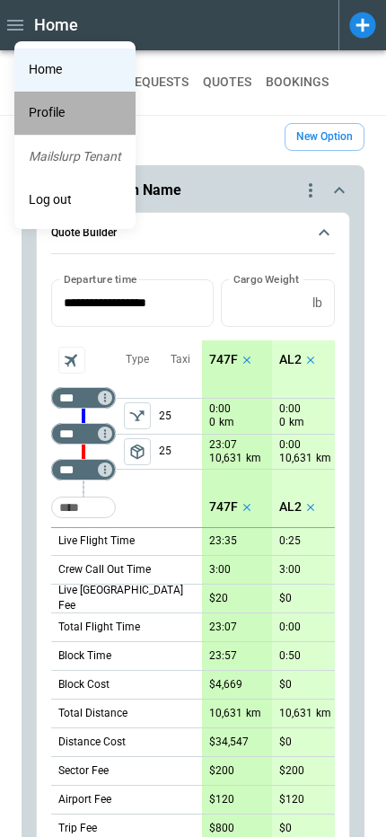
click at [52, 117] on li "Profile" at bounding box center [74, 113] width 121 height 43
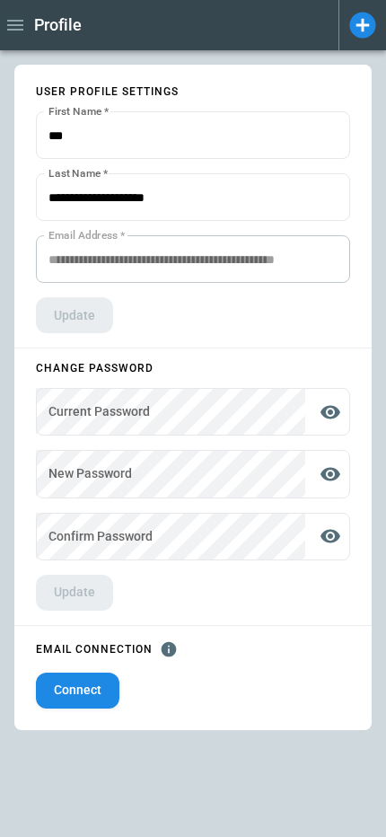
click at [18, 31] on icon "button" at bounding box center [15, 25] width 22 height 22
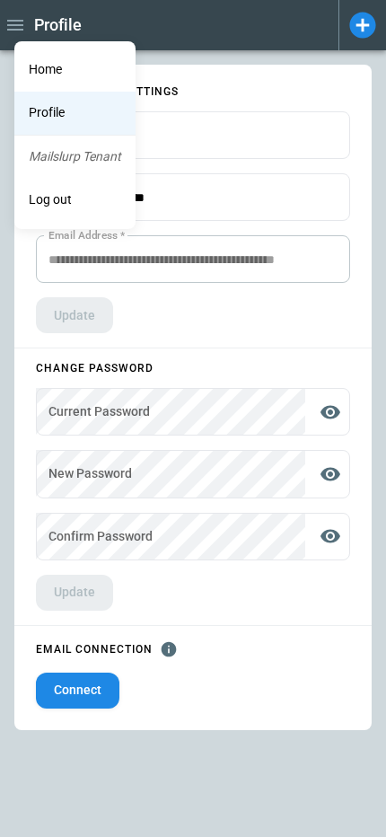
click at [40, 76] on li "Home" at bounding box center [74, 70] width 121 height 43
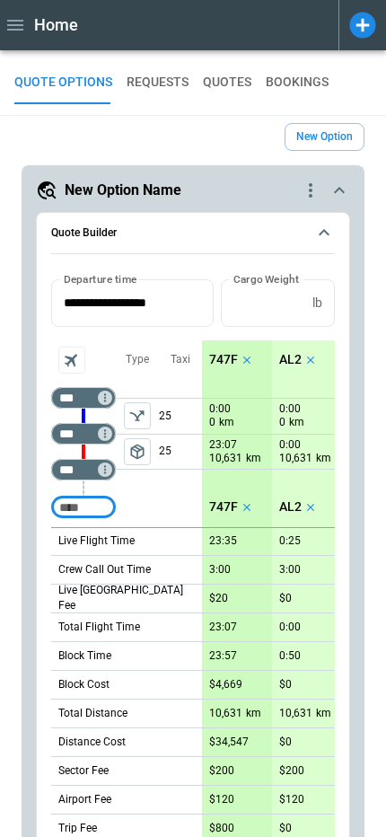
click at [20, 28] on icon "button" at bounding box center [15, 25] width 22 height 22
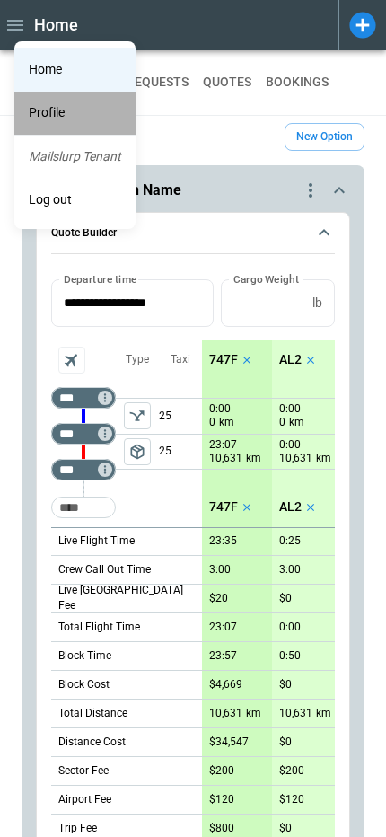
click at [61, 125] on li "Profile" at bounding box center [74, 113] width 121 height 43
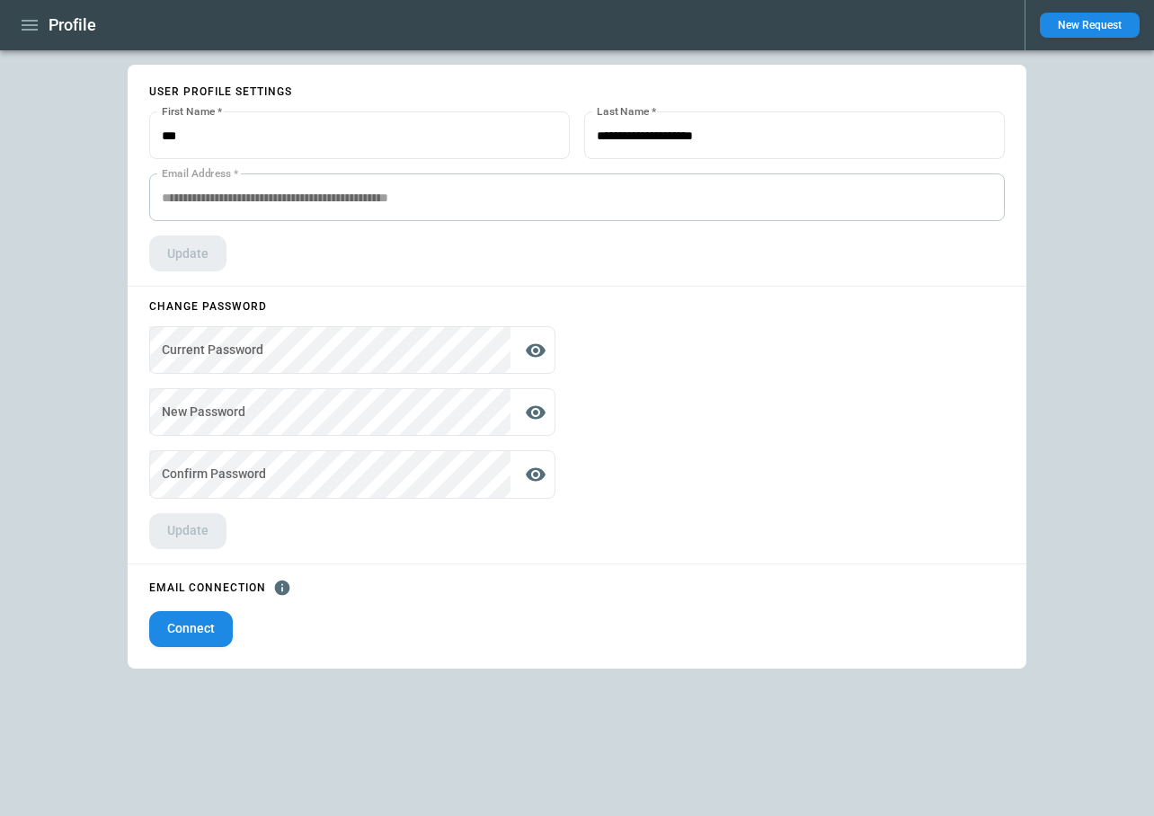
click at [31, 29] on icon "button" at bounding box center [30, 25] width 16 height 11
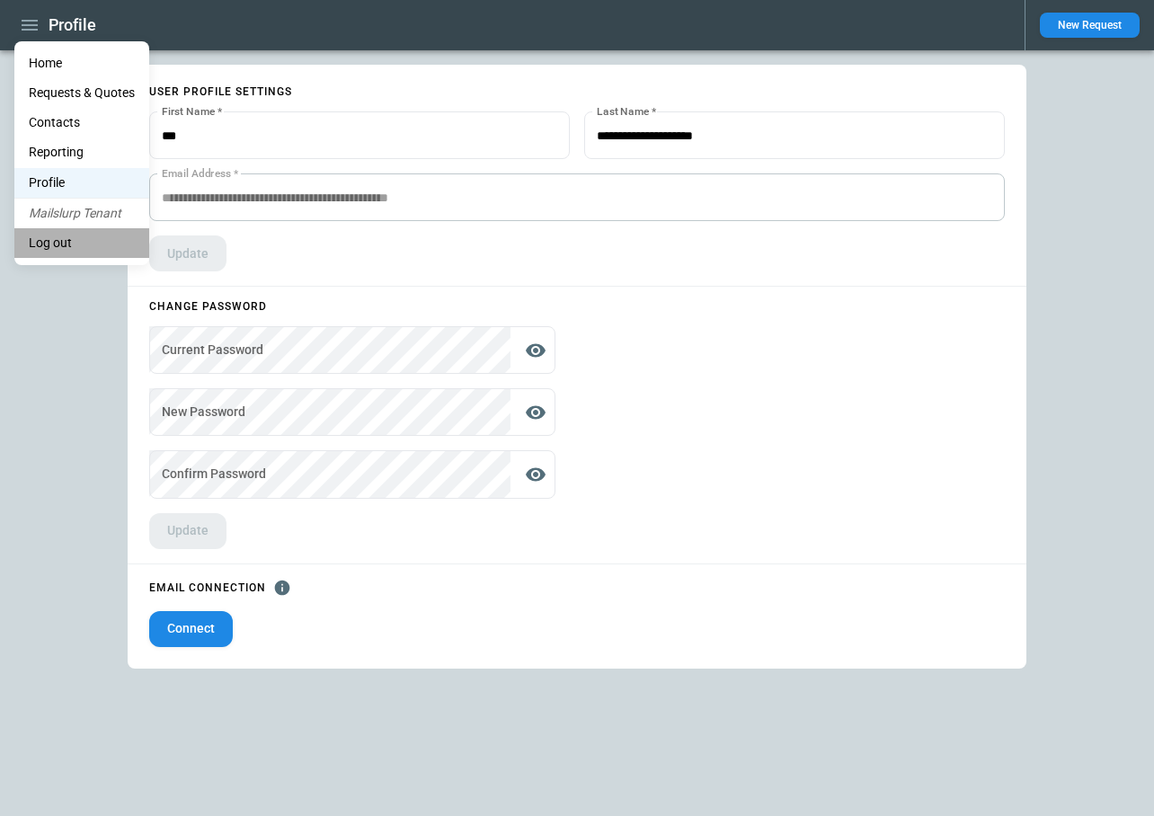
click at [48, 248] on li "Log out" at bounding box center [81, 243] width 135 height 30
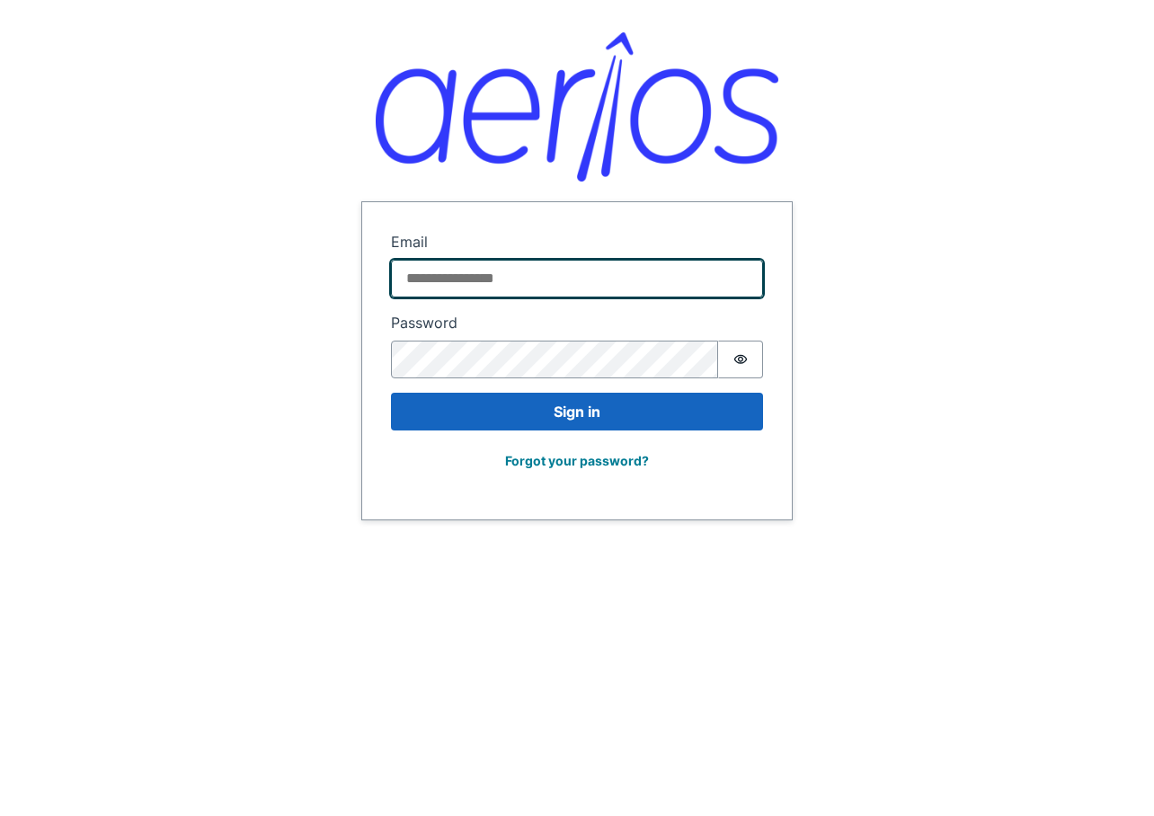
click at [605, 270] on input "Email" at bounding box center [577, 279] width 372 height 38
paste input "**********"
type input "**********"
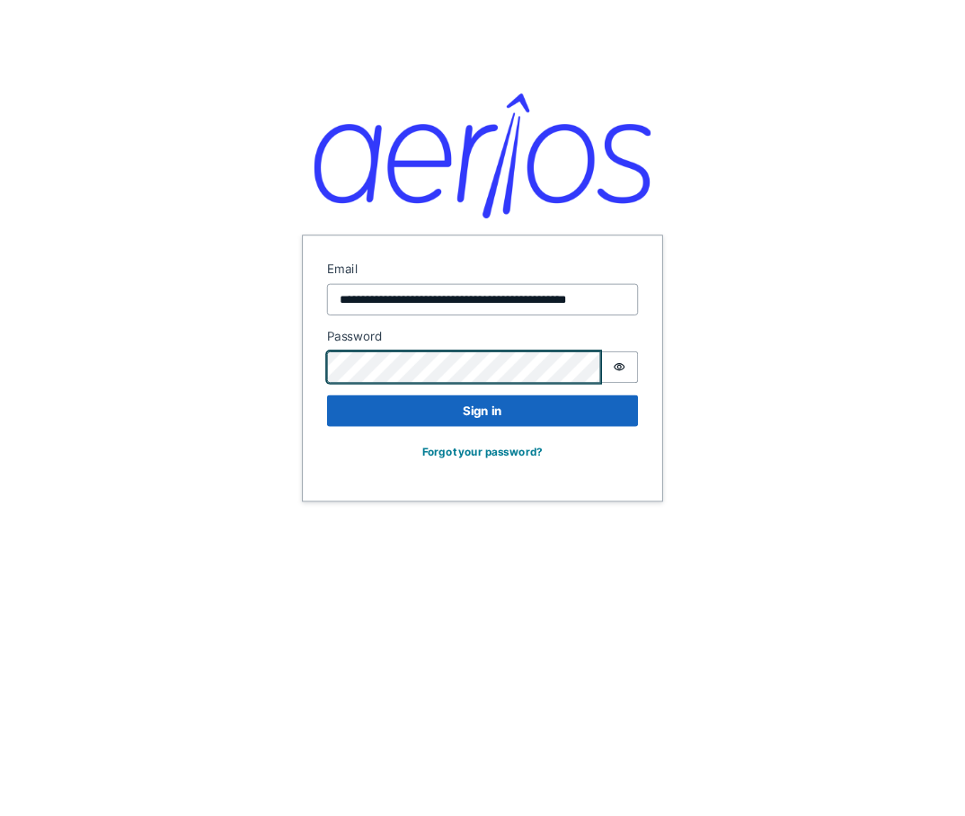
scroll to position [0, 0]
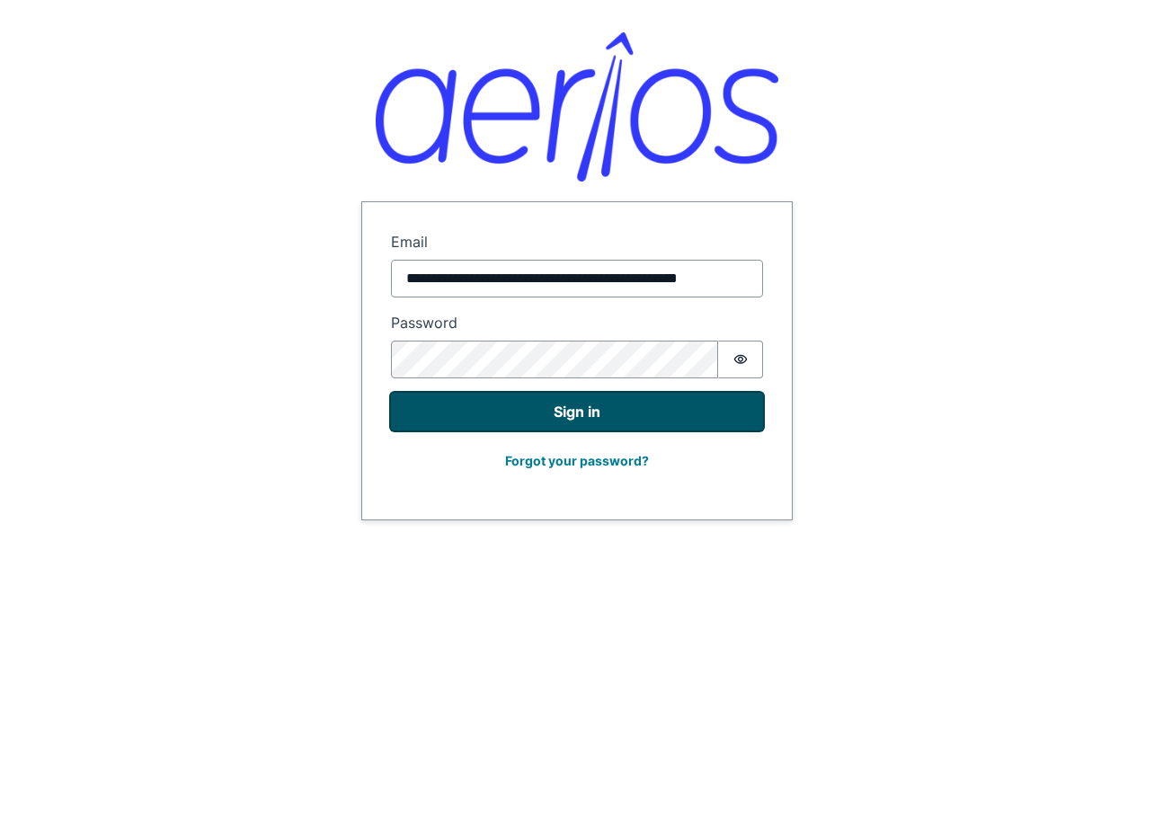
click at [591, 420] on button "Sign in" at bounding box center [577, 412] width 372 height 38
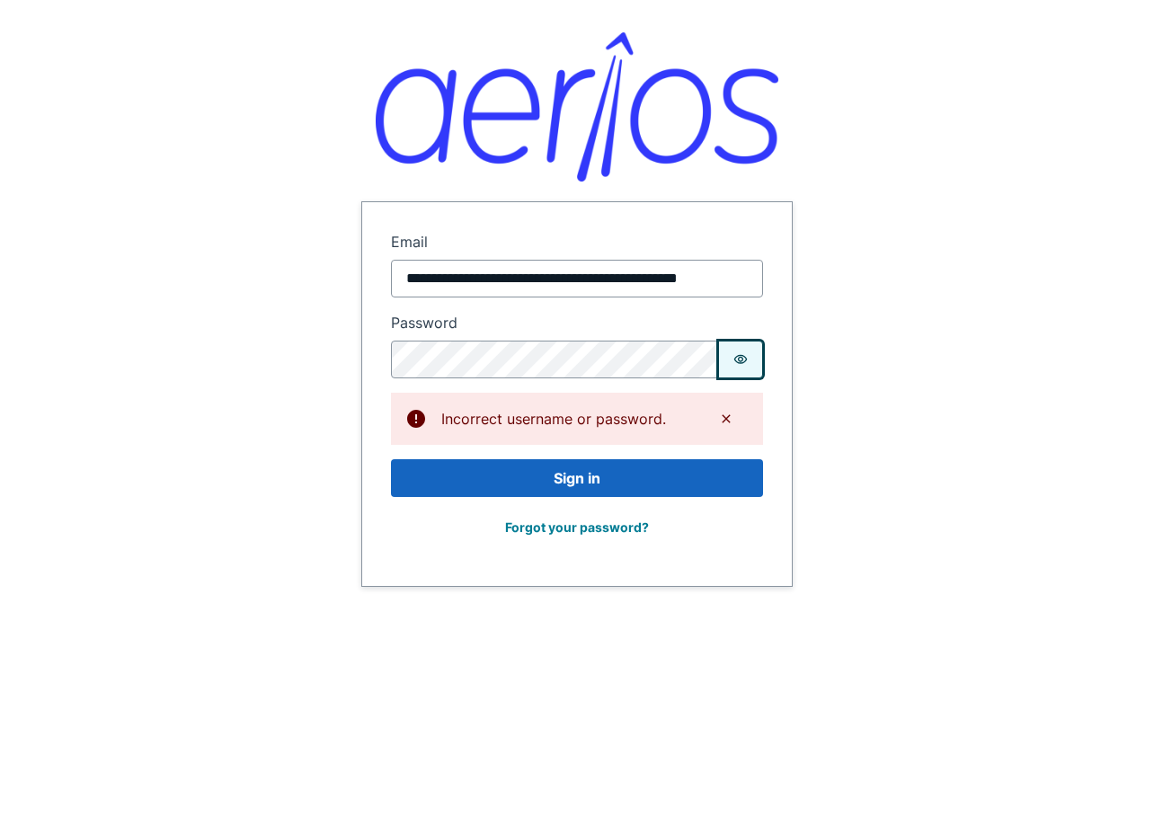
click at [745, 355] on icon "Show password" at bounding box center [740, 359] width 14 height 14
click at [370, 356] on form "**********" at bounding box center [576, 394] width 429 height 384
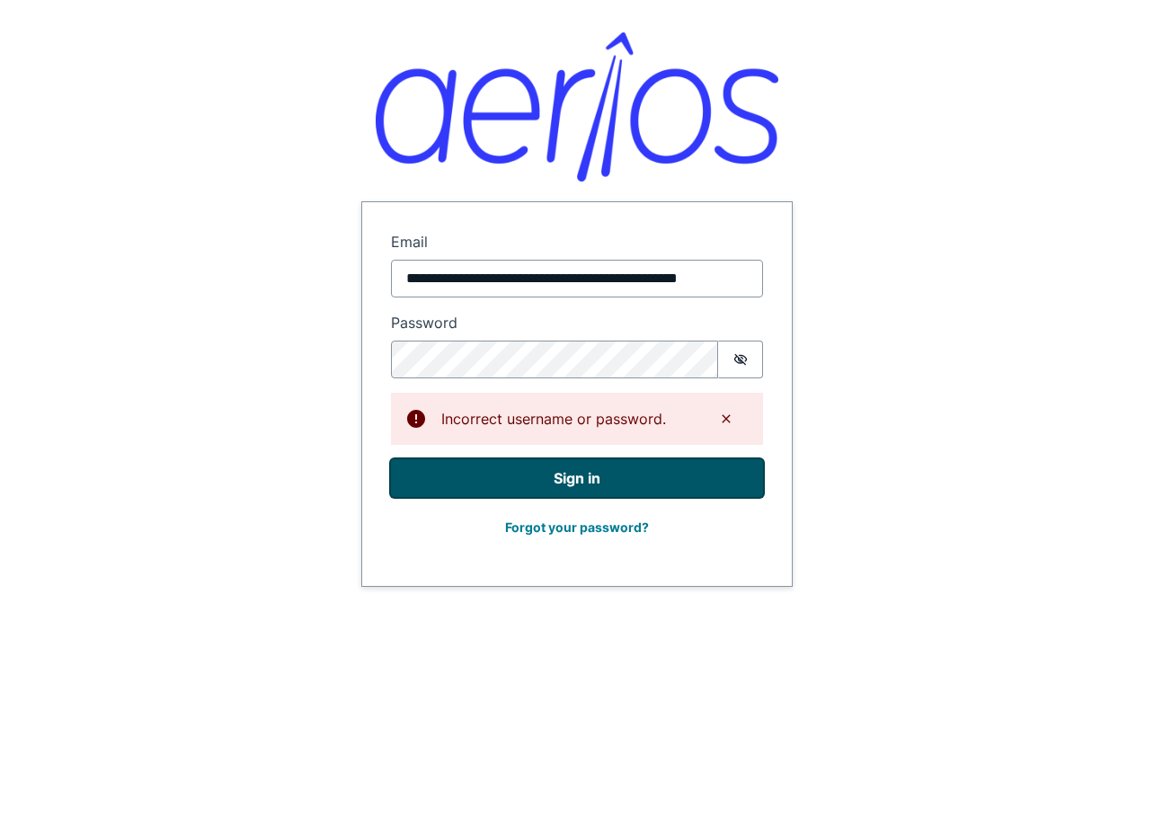
click at [429, 480] on button "Sign in" at bounding box center [577, 478] width 372 height 38
